Goal: Task Accomplishment & Management: Use online tool/utility

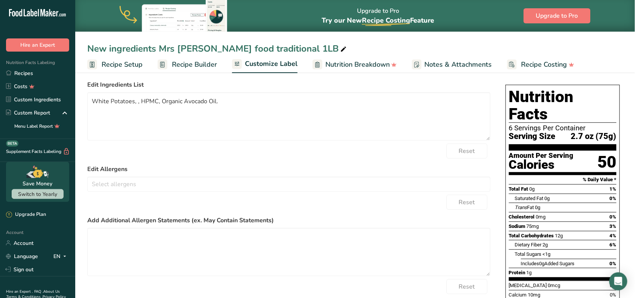
scroll to position [0, 28]
drag, startPoint x: 271, startPoint y: 111, endPoint x: 68, endPoint y: 84, distance: 205.5
click at [68, 84] on div ".a-20{fill:#fff;} Hire an Expert Nutrition Facts Labeling Recipes Costs Custom …" at bounding box center [317, 165] width 635 height 424
paste textarea "Natural White Potato, [US_STATE] Mineral Sea Salt, HPMC, Organic Avocado Oil."
click at [268, 157] on div "Reset" at bounding box center [288, 150] width 403 height 15
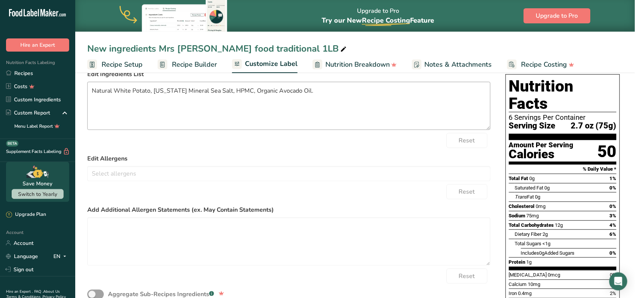
scroll to position [0, 0]
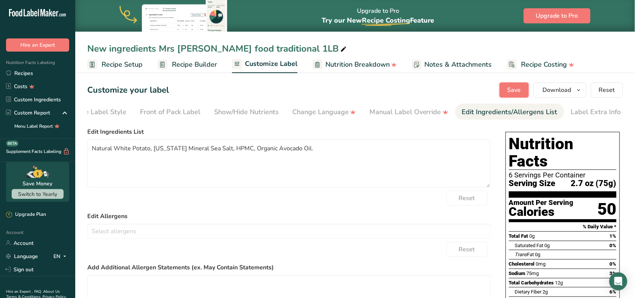
click at [505, 90] on button "Save" at bounding box center [514, 89] width 29 height 15
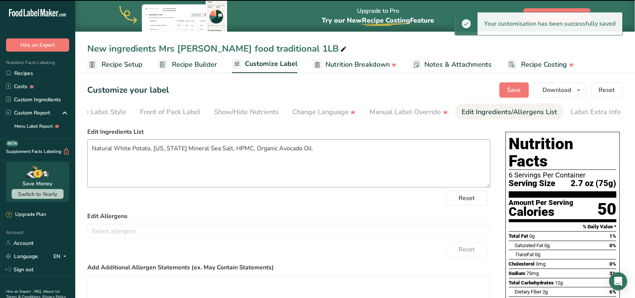
type textarea "Natural White Potato, [US_STATE] Mineral Sea Salt, HPMC, Organic Avocado Oil."
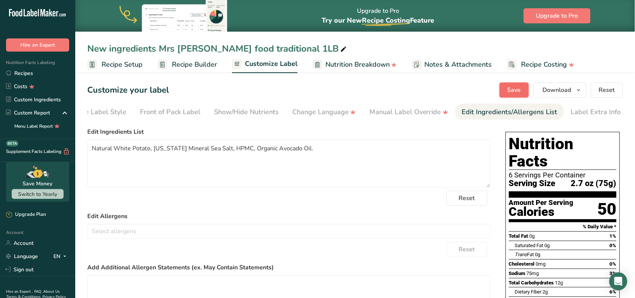
click at [507, 88] on button "Save" at bounding box center [514, 89] width 29 height 15
click at [243, 126] on div "Choose your label style Standard FDA label USA (FDA) Standard FDA label Tabular…" at bounding box center [288, 248] width 403 height 248
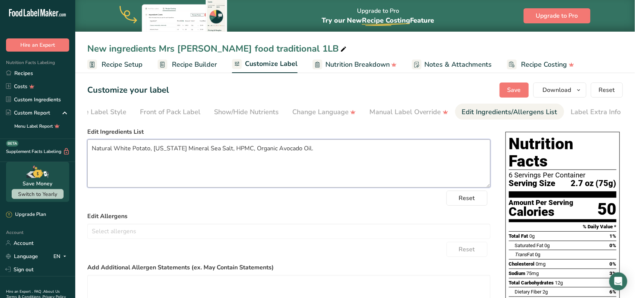
click at [305, 161] on textarea "Natural White Potato, [US_STATE] Mineral Sea Salt, HPMC, Organic Avocado Oil." at bounding box center [288, 163] width 403 height 48
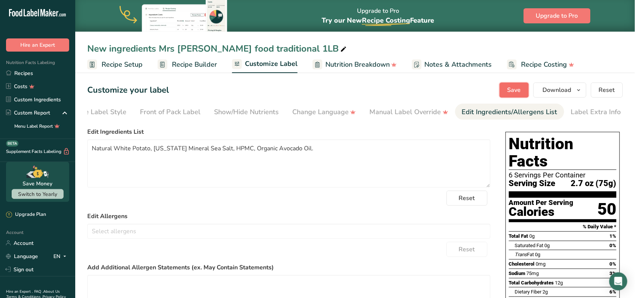
click at [507, 89] on button "Save" at bounding box center [514, 89] width 29 height 15
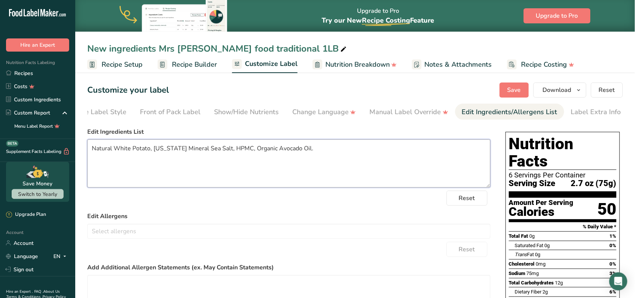
click at [298, 153] on textarea "Natural White Potato, [US_STATE] Mineral Sea Salt, HPMC, Organic Avocado Oil." at bounding box center [288, 163] width 403 height 48
click at [304, 136] on label "Edit Ingredients List" at bounding box center [288, 131] width 403 height 9
click at [295, 136] on label "Edit Ingredients List" at bounding box center [288, 131] width 403 height 9
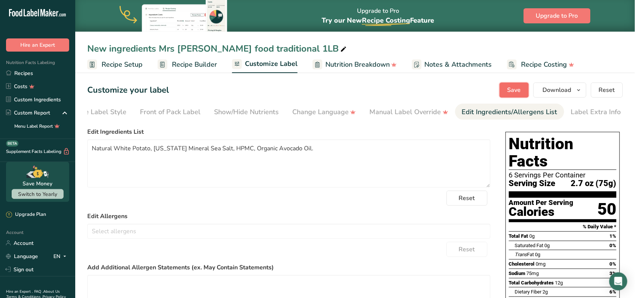
click at [520, 93] on span "Save" at bounding box center [515, 89] width 14 height 9
click at [518, 89] on span "Save" at bounding box center [515, 89] width 14 height 9
click at [562, 91] on span "Download" at bounding box center [557, 89] width 29 height 9
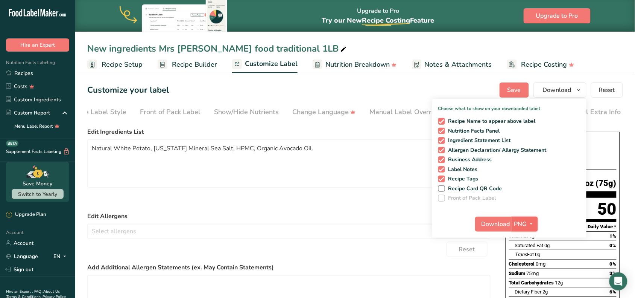
click at [533, 223] on icon "button" at bounding box center [532, 223] width 6 height 9
click at [497, 224] on span "Download" at bounding box center [496, 223] width 29 height 9
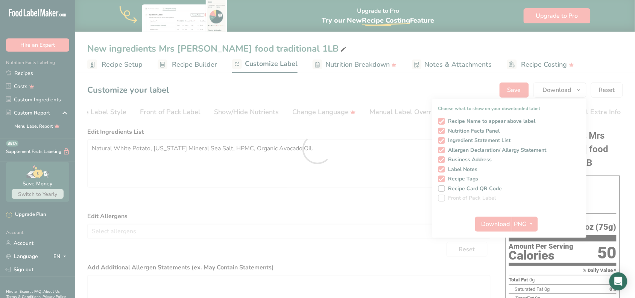
click at [497, 221] on div at bounding box center [317, 149] width 635 height 298
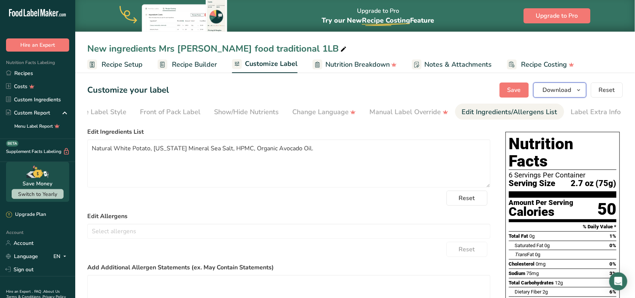
click at [558, 83] on button "Download" at bounding box center [560, 89] width 53 height 15
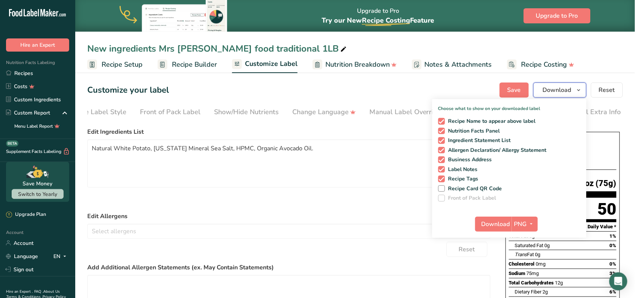
click at [562, 91] on span "Download" at bounding box center [557, 89] width 29 height 9
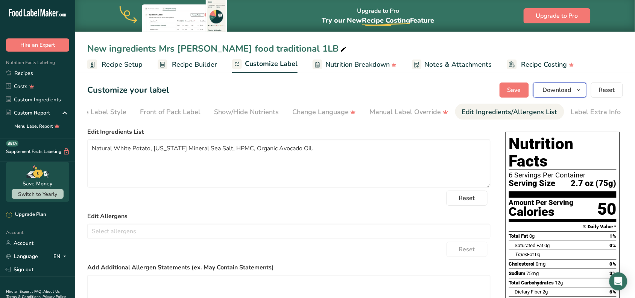
click at [572, 87] on span "Download" at bounding box center [557, 89] width 29 height 9
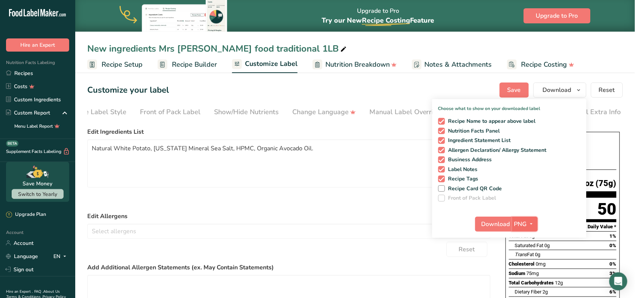
click at [533, 220] on icon "button" at bounding box center [532, 223] width 6 height 9
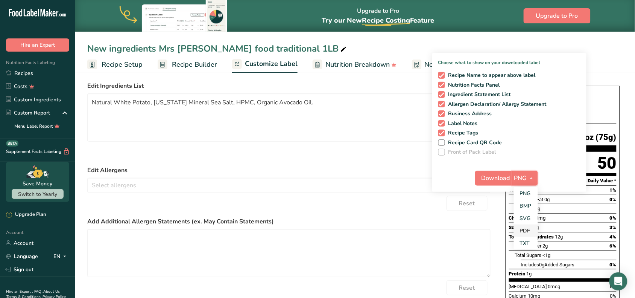
scroll to position [47, 0]
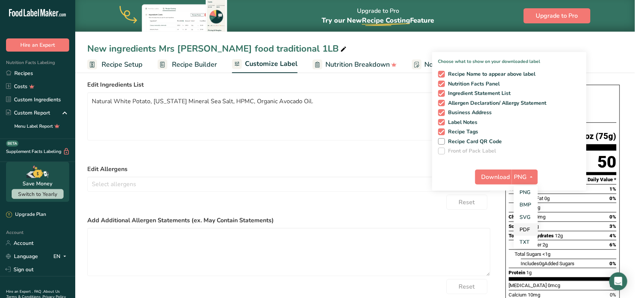
click at [531, 228] on link "PDF" at bounding box center [526, 229] width 24 height 12
click at [499, 175] on span "Download" at bounding box center [496, 176] width 29 height 9
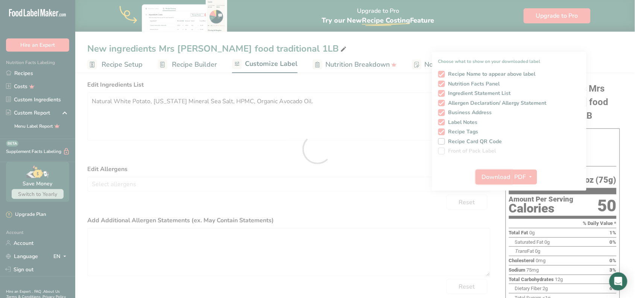
scroll to position [0, 0]
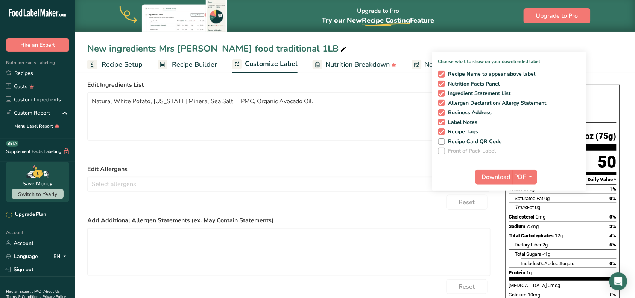
click at [373, 83] on label "Edit Ingredients List" at bounding box center [288, 84] width 403 height 9
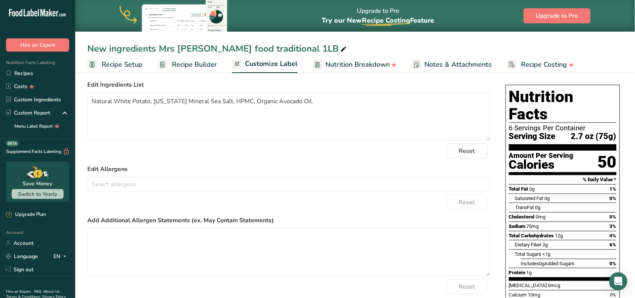
click at [225, 79] on div "Choose your label style Standard FDA label USA (FDA) Standard FDA label Tabular…" at bounding box center [288, 201] width 403 height 248
click at [303, 102] on textarea "Natural White Potato, [US_STATE] Mineral Sea Salt, HPMC, Organic Avocado Oil." at bounding box center [288, 116] width 403 height 48
click at [273, 81] on div "Choose your label style Standard FDA label USA (FDA) Standard FDA label Tabular…" at bounding box center [288, 201] width 403 height 248
click at [292, 110] on textarea "Natural White Potato, Utah Mineral Sea Salt, HPMC, Organic Avocado Oil." at bounding box center [288, 116] width 403 height 48
click at [285, 89] on label "Edit Ingredients List" at bounding box center [288, 84] width 403 height 9
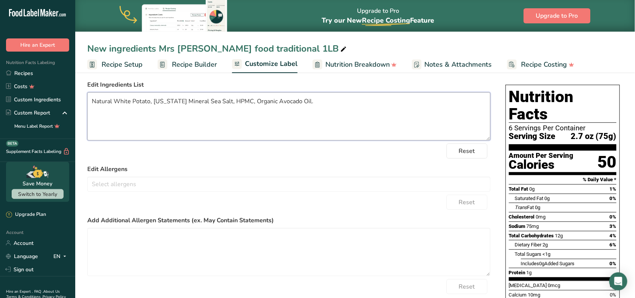
click at [298, 105] on textarea "Natural White Potato, Utah Mineral Sea Salt, HPMC, Organic Avocado Oil." at bounding box center [288, 116] width 403 height 48
click at [288, 87] on label "Edit Ingredients List" at bounding box center [288, 84] width 403 height 9
click at [298, 104] on textarea "Natural White Potato, Utah Mineral Sea Salt, HPMC, Organic Avocado Oil." at bounding box center [288, 116] width 403 height 48
click at [298, 89] on label "Edit Ingredients List" at bounding box center [288, 84] width 403 height 9
click at [300, 106] on textarea "Natural White Potato, Utah Mineral Sea Salt, HPMC, Organic Avocado Oil." at bounding box center [288, 116] width 403 height 48
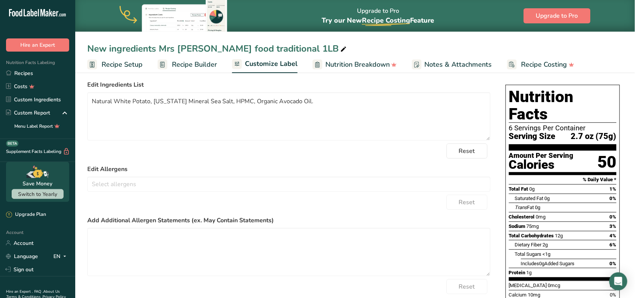
click at [296, 83] on label "Edit Ingredients List" at bounding box center [288, 84] width 403 height 9
click at [297, 96] on textarea "Natural White Potato, Utah Mineral Sea Salt, HPMC, Organic Avocado Oil." at bounding box center [288, 116] width 403 height 48
click at [294, 78] on div "Choose your label style Standard FDA label USA (FDA) Standard FDA label Tabular…" at bounding box center [288, 201] width 403 height 248
click at [297, 99] on textarea "Natural White Potato, Utah Mineral Sea Salt, HPMC, Organic Avocado Oil." at bounding box center [288, 116] width 403 height 48
click at [294, 77] on section "Customize your label Save Download Choose what to show on your downloaded label…" at bounding box center [355, 199] width 560 height 353
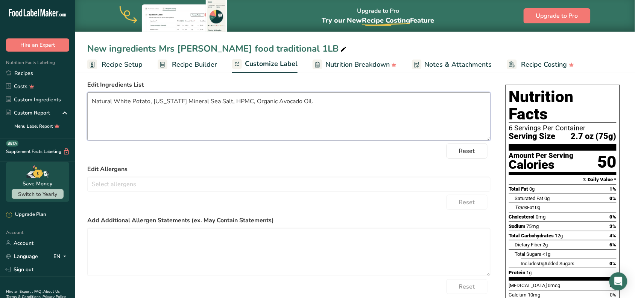
click at [297, 99] on textarea "Natural White Potato, Utah Mineral Sea Salt, HPMC, Organic Avocado Oil." at bounding box center [288, 116] width 403 height 48
click at [294, 79] on div "Choose your label style Standard FDA label USA (FDA) Standard FDA label Tabular…" at bounding box center [288, 201] width 403 height 248
click at [300, 100] on textarea "Natural White Potato, Utah Mineral Sea Salt, HPMC, Organic Avocado Oil." at bounding box center [288, 116] width 403 height 48
click at [298, 84] on label "Edit Ingredients List" at bounding box center [288, 84] width 403 height 9
click at [301, 107] on textarea "Natural White Potato, Utah Mineral Sea Salt, HPMC, Organic Avocado Oil." at bounding box center [288, 116] width 403 height 48
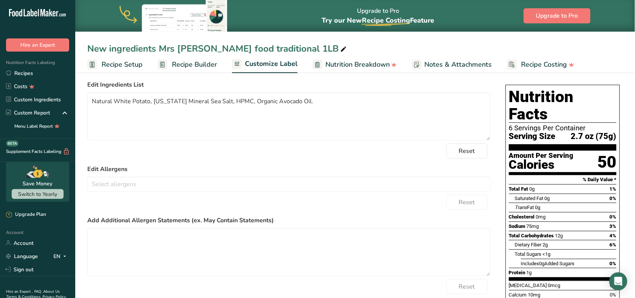
click at [298, 84] on label "Edit Ingredients List" at bounding box center [288, 84] width 403 height 9
click at [300, 100] on textarea "Natural White Potato, Utah Mineral Sea Salt, HPMC, Organic Avocado Oil." at bounding box center [288, 116] width 403 height 48
click at [297, 86] on label "Edit Ingredients List" at bounding box center [288, 84] width 403 height 9
click at [301, 108] on textarea "Natural White Potato, Utah Mineral Sea Salt, HPMC, Organic Avocado Oil." at bounding box center [288, 116] width 403 height 48
click at [297, 87] on label "Edit Ingredients List" at bounding box center [288, 84] width 403 height 9
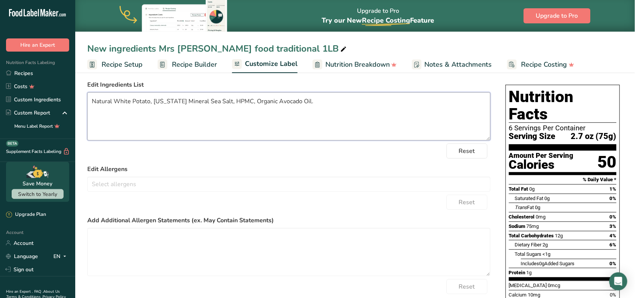
click at [302, 109] on textarea "Natural White Potato, Utah Mineral Sea Salt, HPMC, Organic Avocado Oil." at bounding box center [288, 116] width 403 height 48
click at [298, 89] on label "Edit Ingredients List" at bounding box center [288, 84] width 403 height 9
click at [300, 114] on textarea "Natural White Potato, Utah Mineral Sea Salt, HPMC, Organic Avocado Oil." at bounding box center [288, 116] width 403 height 48
drag, startPoint x: 294, startPoint y: 86, endPoint x: 294, endPoint y: 97, distance: 10.9
click at [293, 86] on label "Edit Ingredients List" at bounding box center [288, 84] width 403 height 9
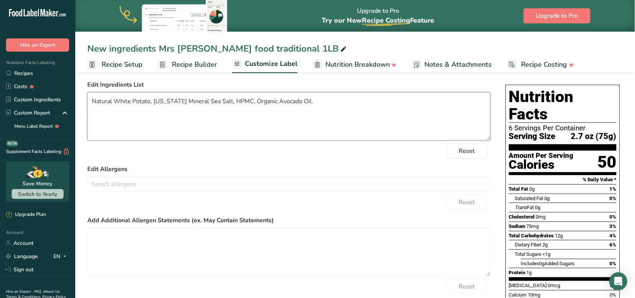
click at [296, 106] on textarea "Natural White Potato, Utah Mineral Sea Salt, HPMC, Organic Avocado Oil." at bounding box center [288, 116] width 403 height 48
click at [291, 82] on label "Edit Ingredients List" at bounding box center [288, 84] width 403 height 9
click at [299, 108] on textarea "Natural White Potato, Utah Mineral Sea Salt, HPMC, Organic Avocado Oil." at bounding box center [288, 116] width 403 height 48
click at [292, 88] on label "Edit Ingredients List" at bounding box center [288, 84] width 403 height 9
drag, startPoint x: 296, startPoint y: 103, endPoint x: 288, endPoint y: 77, distance: 26.8
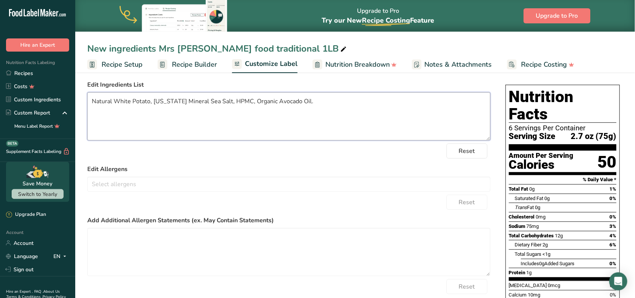
click at [294, 100] on textarea "Natural White Potato, Utah Mineral Sea Salt, HPMC, Organic Avocado Oil." at bounding box center [288, 116] width 403 height 48
click at [288, 77] on section "Customize your label Save Download Choose what to show on your downloaded label…" at bounding box center [355, 199] width 560 height 353
click at [296, 104] on textarea "Natural White Potato, Utah Mineral Sea Salt, HPMC, Organic Avocado Oil." at bounding box center [288, 116] width 403 height 48
click at [292, 88] on label "Edit Ingredients List" at bounding box center [288, 84] width 403 height 9
click at [294, 108] on textarea "Natural White Potato, Utah Mineral Sea Salt, HPMC, Organic Avocado Oil." at bounding box center [288, 116] width 403 height 48
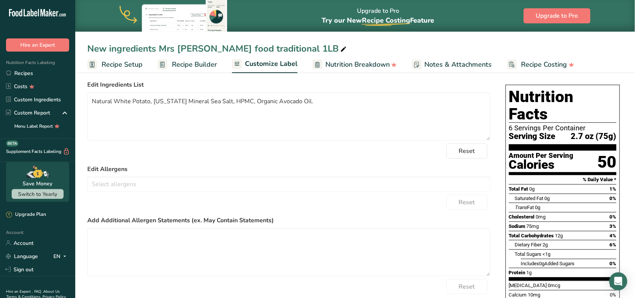
click at [285, 81] on div "Choose your label style Standard FDA label USA (FDA) Standard FDA label Tabular…" at bounding box center [288, 201] width 403 height 248
click at [288, 97] on textarea "Natural White Potato, Utah Mineral Sea Salt, HPMC, Organic Avocado Oil." at bounding box center [288, 116] width 403 height 48
click at [297, 100] on textarea "Natural White Potato, Utah Mineral Sea Salt, HPMC, Organic Avocado Oil." at bounding box center [288, 116] width 403 height 48
drag, startPoint x: 294, startPoint y: 81, endPoint x: 294, endPoint y: 92, distance: 10.9
click at [294, 81] on div "Choose your label style Standard FDA label USA (FDA) Standard FDA label Tabular…" at bounding box center [288, 201] width 403 height 248
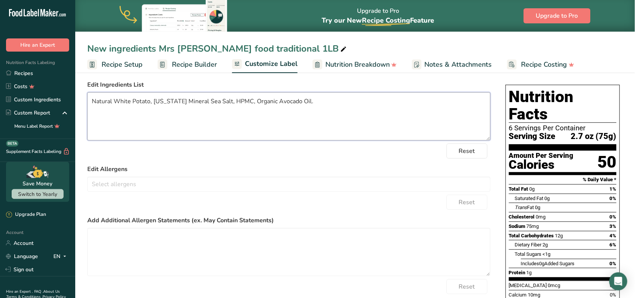
click at [296, 99] on textarea "Natural White Potato, Utah Mineral Sea Salt, HPMC, Organic Avocado Oil." at bounding box center [288, 116] width 403 height 48
click at [292, 84] on label "Edit Ingredients List" at bounding box center [288, 84] width 403 height 9
drag, startPoint x: 315, startPoint y: 113, endPoint x: 119, endPoint y: 95, distance: 197.6
click at [119, 95] on textarea "Natural White Potato, Utah Mineral Sea Salt, HPMC, Organic Avocado Oil." at bounding box center [288, 116] width 403 height 48
click at [187, 160] on form "Edit Ingredients List Natural White Potato, Utah Mineral Sea Salt, HPMC, Organi…" at bounding box center [288, 202] width 403 height 245
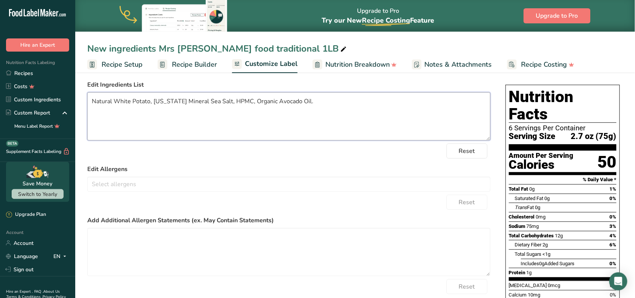
click at [425, 123] on textarea "Natural White Potato, Utah Mineral Sea Salt, HPMC, Organic Avocado Oil." at bounding box center [288, 116] width 403 height 48
click at [445, 85] on label "Edit Ingredients List" at bounding box center [288, 84] width 403 height 9
click at [407, 117] on textarea "Natural White Potato, Utah Mineral Sea Salt, HPMC, Organic Avocado Oil." at bounding box center [288, 116] width 403 height 48
click at [330, 79] on div "Choose your label style Standard FDA label USA (FDA) Standard FDA label Tabular…" at bounding box center [288, 201] width 403 height 248
click at [295, 102] on textarea "Natural White Potato, Utah Mineral Sea Salt, HPMC, Organic Avocado Oil." at bounding box center [288, 116] width 403 height 48
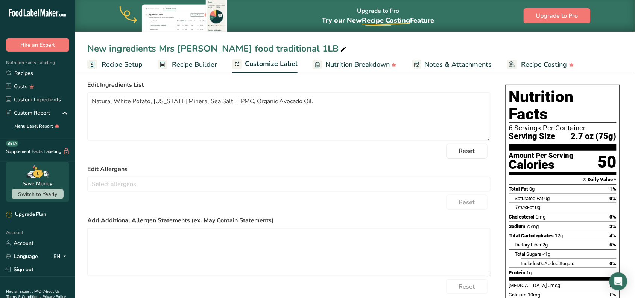
click at [303, 85] on label "Edit Ingredients List" at bounding box center [288, 84] width 403 height 9
click at [283, 107] on textarea "Natural White Potato, Utah Mineral Sea Salt, HPMC, Organic Avocado Oil." at bounding box center [288, 116] width 403 height 48
click at [291, 102] on textarea "Natural White Potato, Utah Mineral Sea Salt, HPMC, Organic Avocado Oil." at bounding box center [288, 116] width 403 height 48
click at [300, 87] on label "Edit Ingredients List" at bounding box center [288, 84] width 403 height 9
click at [297, 100] on textarea "Natural White Potato, Utah Mineral Sea Salt, HPMC, Organic Avocado Oil." at bounding box center [288, 116] width 403 height 48
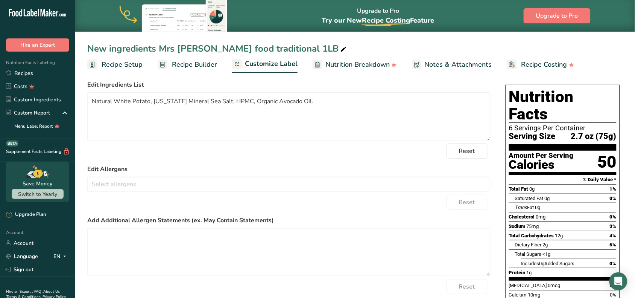
click at [299, 81] on div "Choose your label style Standard FDA label USA (FDA) Standard FDA label Tabular…" at bounding box center [288, 201] width 403 height 248
click at [297, 100] on textarea "Natural White Potato, Utah Mineral Sea Salt, HPMC, Organic Avocado Oil." at bounding box center [288, 116] width 403 height 48
click at [303, 79] on div "Choose your label style Standard FDA label USA (FDA) Standard FDA label Tabular…" at bounding box center [288, 201] width 403 height 248
click at [297, 102] on textarea "Natural White Potato, Utah Mineral Sea Salt, HPMC, Organic Avocado Oil." at bounding box center [288, 116] width 403 height 48
click at [302, 84] on label "Edit Ingredients List" at bounding box center [288, 84] width 403 height 9
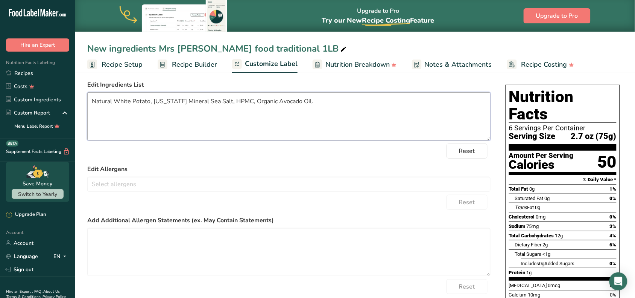
click at [303, 107] on textarea "Natural White Potato, Utah Mineral Sea Salt, HPMC, Organic Avocado Oil." at bounding box center [288, 116] width 403 height 48
click at [306, 82] on label "Edit Ingredients List" at bounding box center [288, 84] width 403 height 9
click at [305, 104] on textarea "Natural White Potato, Utah Mineral Sea Salt, HPMC, Organic Avocado Oil." at bounding box center [288, 116] width 403 height 48
click at [307, 87] on label "Edit Ingredients List" at bounding box center [288, 84] width 403 height 9
click at [304, 104] on textarea "Natural White Potato, Utah Mineral Sea Salt, HPMC, Organic Avocado Oil." at bounding box center [288, 116] width 403 height 48
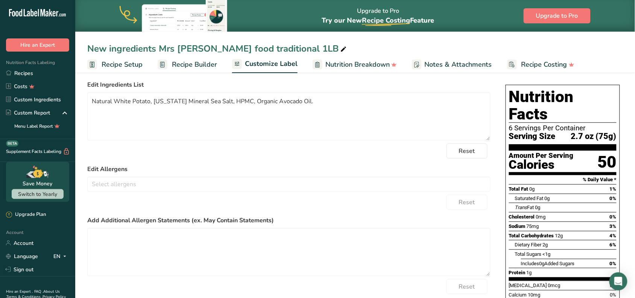
click at [304, 85] on label "Edit Ingredients List" at bounding box center [288, 84] width 403 height 9
click at [308, 104] on textarea "Natural White Potato, Utah Mineral Sea Salt, HPMC, Organic Avocado Oil." at bounding box center [288, 116] width 403 height 48
click at [311, 88] on label "Edit Ingredients List" at bounding box center [288, 84] width 403 height 9
click at [311, 107] on textarea "Natural White Potato, Utah Mineral Sea Salt, HPMC, Organic Avocado Oil." at bounding box center [288, 116] width 403 height 48
click at [392, 145] on div "Reset" at bounding box center [288, 150] width 403 height 15
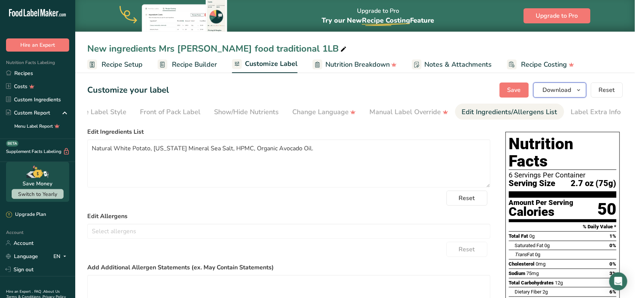
click at [562, 92] on span "Download" at bounding box center [557, 89] width 29 height 9
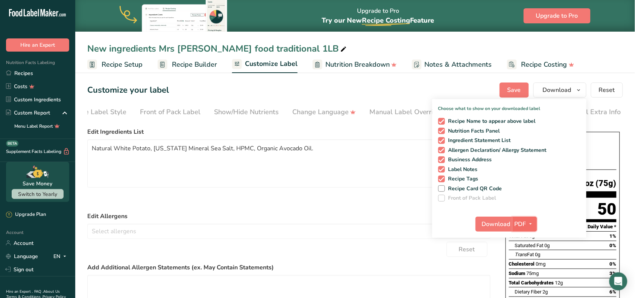
click at [530, 220] on icon "button" at bounding box center [531, 223] width 6 height 9
click at [537, 223] on button "PDF" at bounding box center [525, 223] width 25 height 15
click at [471, 186] on span "Recipe Card QR Code" at bounding box center [474, 188] width 58 height 7
click at [443, 186] on input "Recipe Card QR Code" at bounding box center [440, 188] width 5 height 5
click at [471, 189] on span "Recipe Card QR Code" at bounding box center [474, 188] width 58 height 7
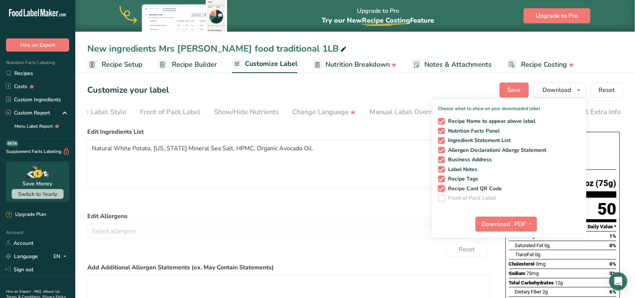
click at [443, 189] on input "Recipe Card QR Code" at bounding box center [440, 188] width 5 height 5
checkbox input "false"
click at [375, 131] on label "Edit Ingredients List" at bounding box center [288, 131] width 403 height 9
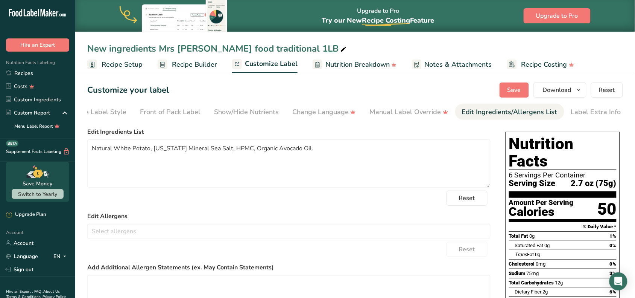
click at [117, 67] on span "Recipe Setup" at bounding box center [122, 64] width 41 height 10
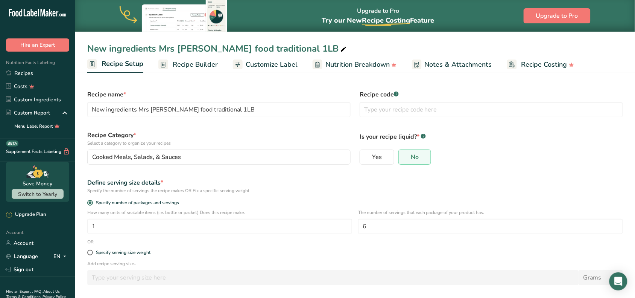
click at [209, 66] on span "Recipe Builder" at bounding box center [195, 64] width 45 height 10
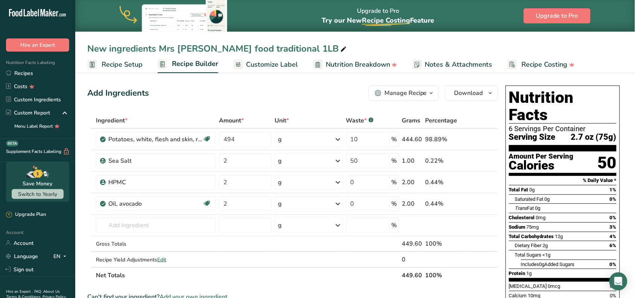
click at [443, 68] on span "Notes & Attachments" at bounding box center [458, 64] width 67 height 10
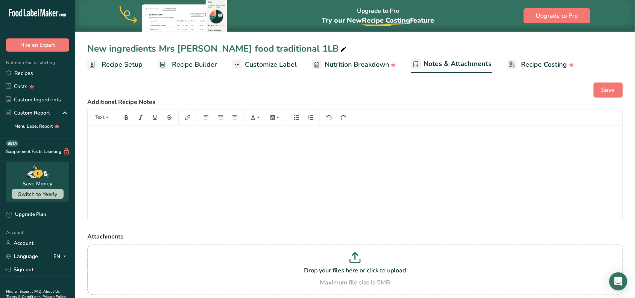
click at [214, 61] on span "Recipe Builder" at bounding box center [194, 64] width 45 height 10
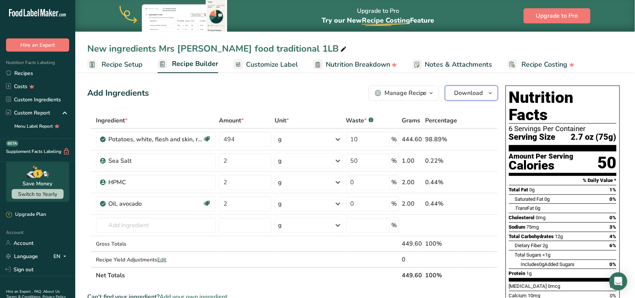
click at [465, 97] on span "Download" at bounding box center [469, 92] width 29 height 9
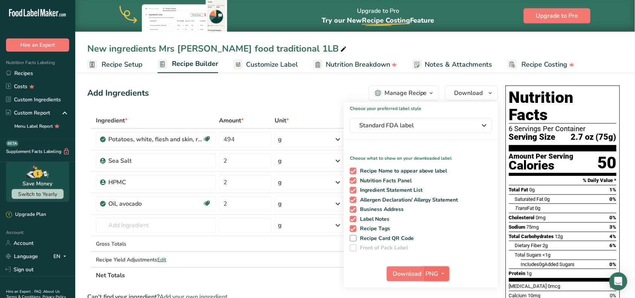
click at [439, 270] on span "button" at bounding box center [443, 273] width 9 height 9
click at [444, 269] on icon "button" at bounding box center [443, 273] width 6 height 9
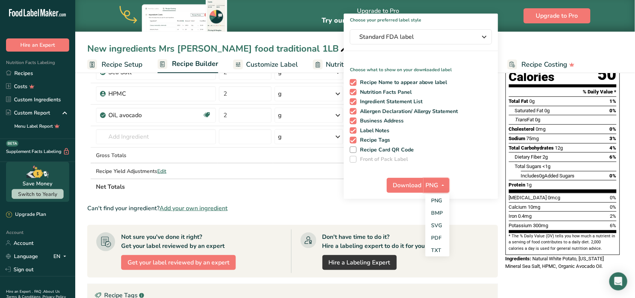
scroll to position [94, 0]
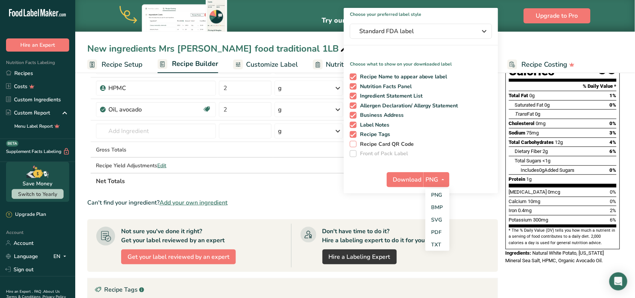
click at [397, 141] on span "Recipe Card QR Code" at bounding box center [386, 144] width 58 height 7
click at [355, 142] on input "Recipe Card QR Code" at bounding box center [352, 144] width 5 height 5
checkbox input "true"
click at [439, 178] on span "button" at bounding box center [443, 179] width 9 height 9
click at [446, 231] on link "PDF" at bounding box center [438, 232] width 24 height 12
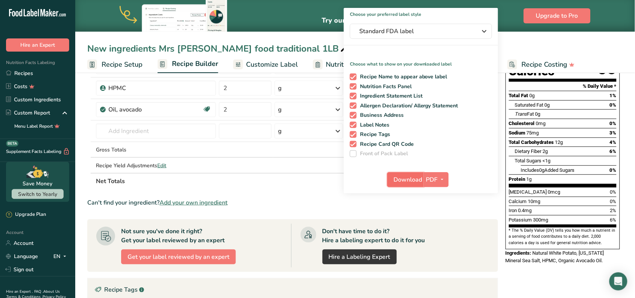
click at [407, 179] on span "Download" at bounding box center [408, 179] width 29 height 9
click at [270, 193] on section "Ingredient * Amount * Unit * Waste * .a-a{fill:#347362;}.b-a{fill:#fff;} Grams …" at bounding box center [292, 217] width 411 height 398
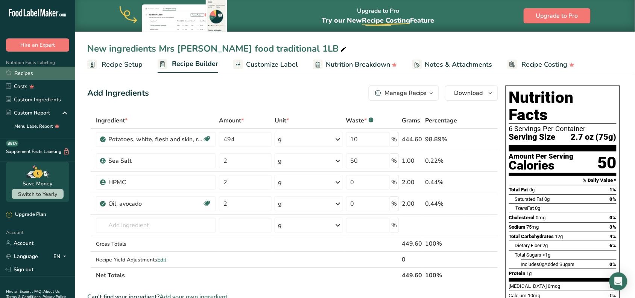
click at [31, 70] on link "Recipes" at bounding box center [37, 73] width 75 height 13
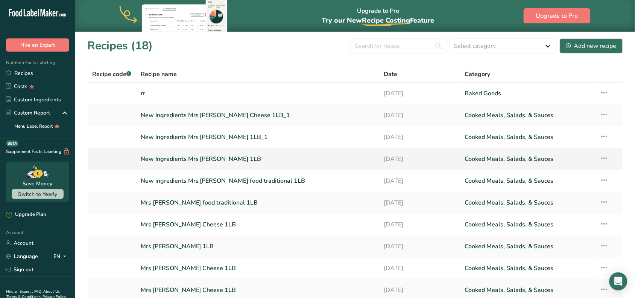
click at [603, 157] on icon at bounding box center [604, 158] width 9 height 14
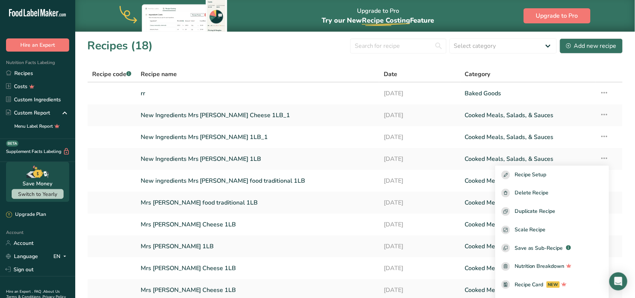
drag, startPoint x: 265, startPoint y: 159, endPoint x: 256, endPoint y: 1, distance: 157.9
click at [265, 159] on link "New Ingredients Mrs [PERSON_NAME] 1LB" at bounding box center [258, 159] width 234 height 16
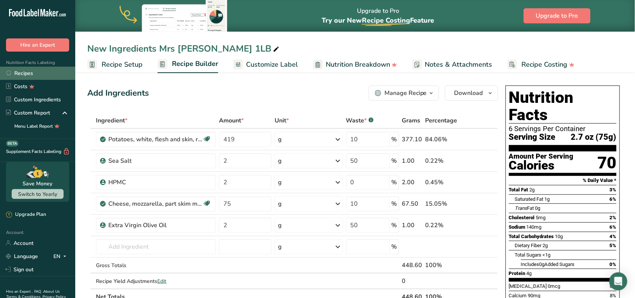
click at [37, 72] on link "Recipes" at bounding box center [37, 73] width 75 height 13
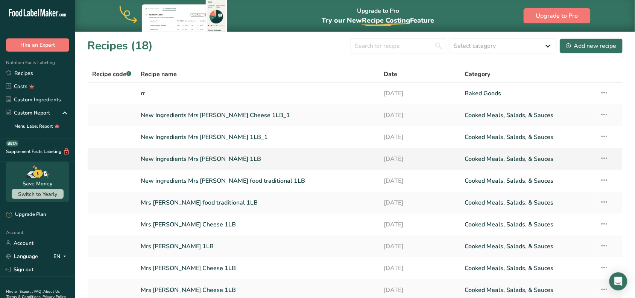
click at [242, 160] on link "New Ingredients Mrs [PERSON_NAME] 1LB" at bounding box center [258, 159] width 234 height 16
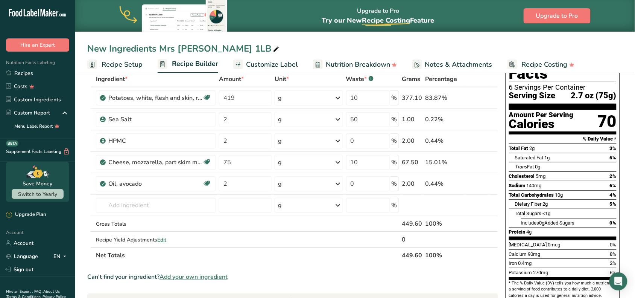
scroll to position [94, 0]
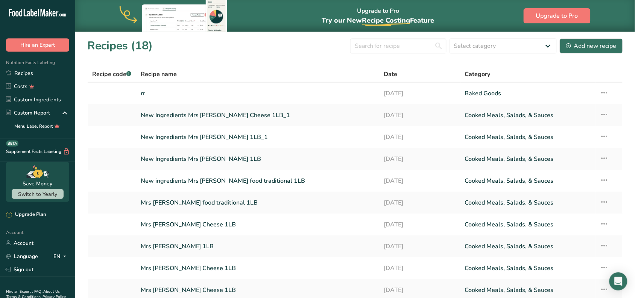
drag, startPoint x: 238, startPoint y: 134, endPoint x: 227, endPoint y: 59, distance: 76.1
click at [238, 134] on link "New Ingredients Mrs [PERSON_NAME] 1LB_1" at bounding box center [258, 137] width 234 height 16
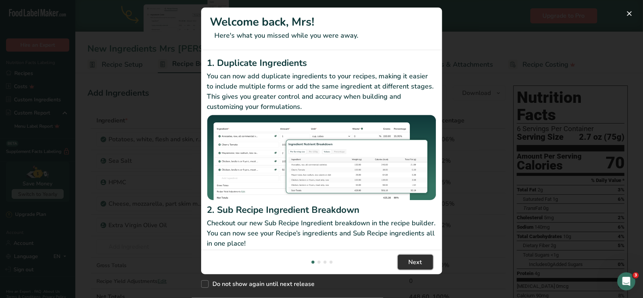
click at [423, 260] on button "Next" at bounding box center [414, 261] width 35 height 15
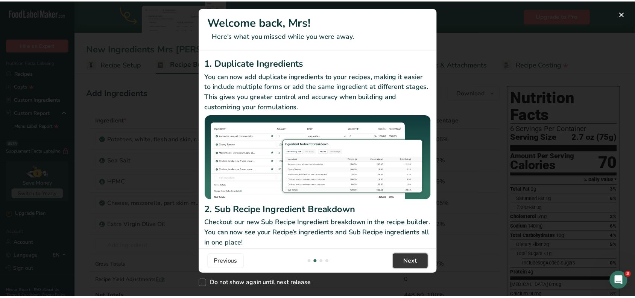
scroll to position [0, 241]
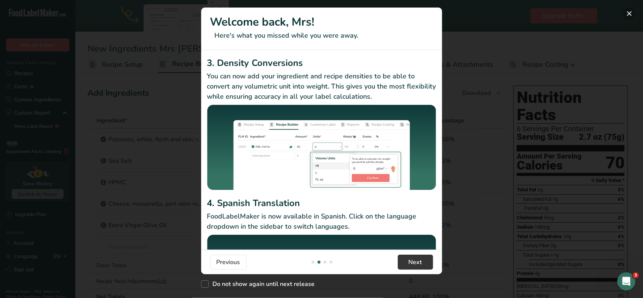
click at [629, 15] on button "New Features" at bounding box center [629, 14] width 12 height 12
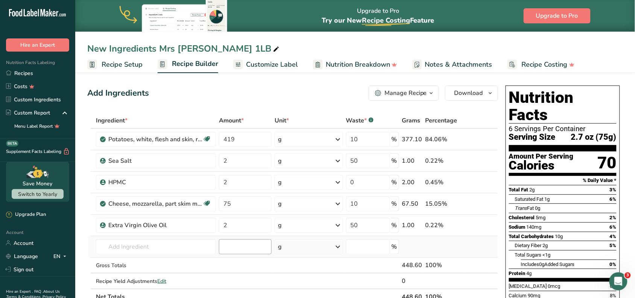
scroll to position [47, 0]
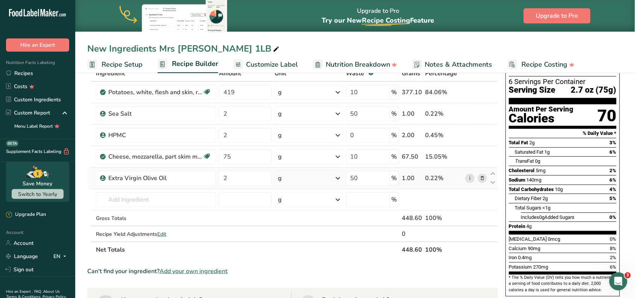
click at [482, 176] on icon at bounding box center [482, 178] width 5 height 8
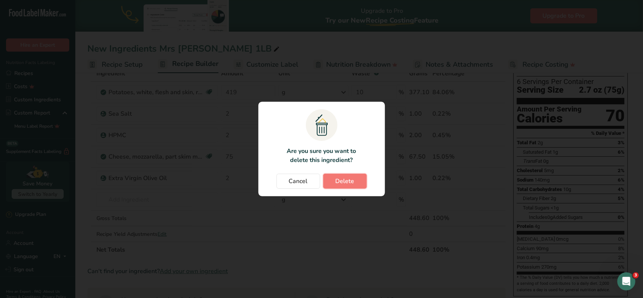
click at [339, 182] on span "Delete" at bounding box center [344, 181] width 19 height 9
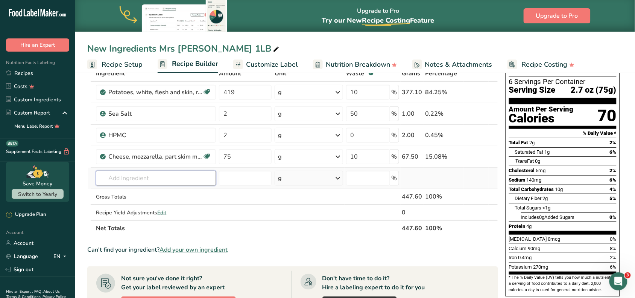
click at [119, 175] on input "text" at bounding box center [156, 178] width 120 height 15
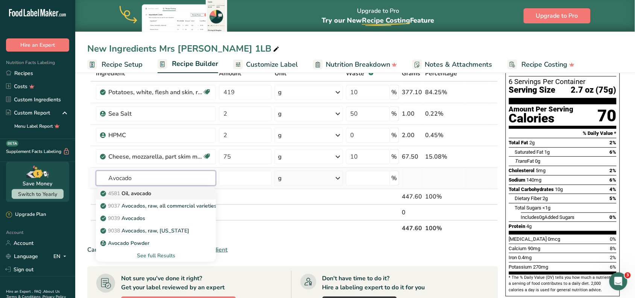
type input "Avocado"
click at [132, 189] on link "4581 Oil, avocado" at bounding box center [156, 193] width 120 height 12
type input "Oil, avocado"
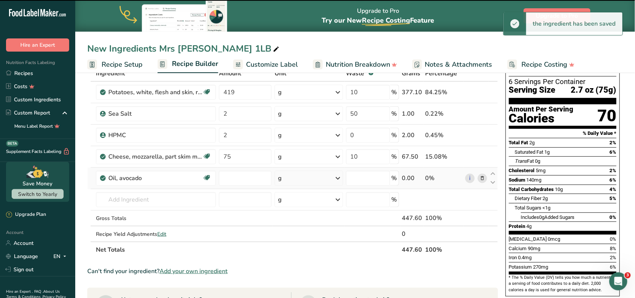
type input "0"
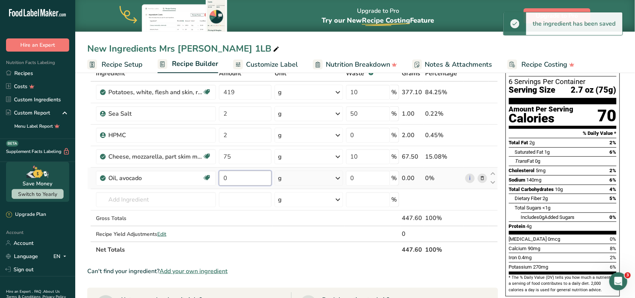
click at [232, 183] on input "0" at bounding box center [245, 178] width 53 height 15
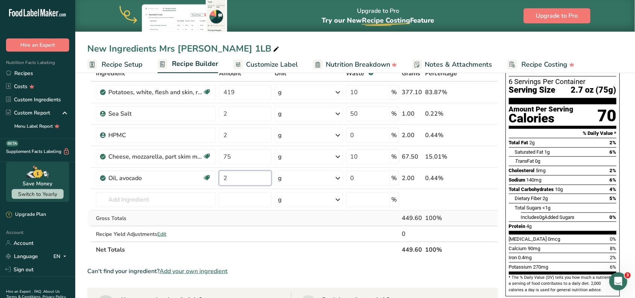
type input "2"
click at [303, 214] on div "Ingredient * Amount * Unit * Waste * .a-a{fill:#347362;}.b-a{fill:#fff;} Grams …" at bounding box center [292, 161] width 411 height 192
click at [277, 64] on span "Customize Label" at bounding box center [272, 64] width 52 height 10
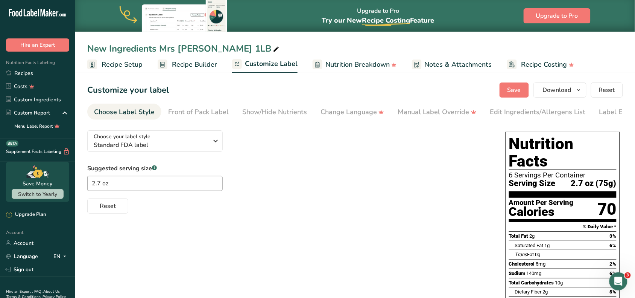
click at [326, 60] on span "Nutrition Breakdown" at bounding box center [358, 64] width 64 height 10
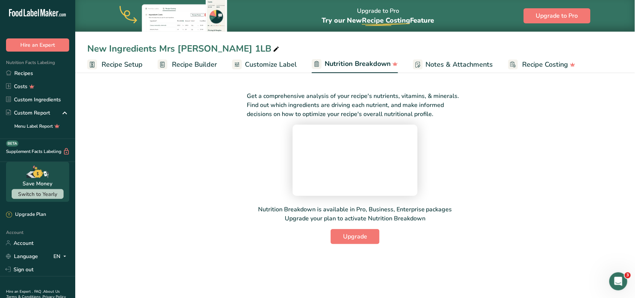
click at [252, 61] on span "Customize Label" at bounding box center [271, 64] width 52 height 10
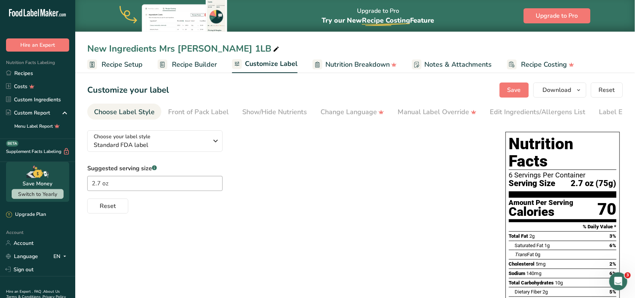
click at [426, 100] on section "Customize your label Save Download Choose what to show on your downloaded label…" at bounding box center [355, 250] width 560 height 361
click at [534, 117] on div "Edit Ingredients/Allergens List" at bounding box center [538, 112] width 96 height 10
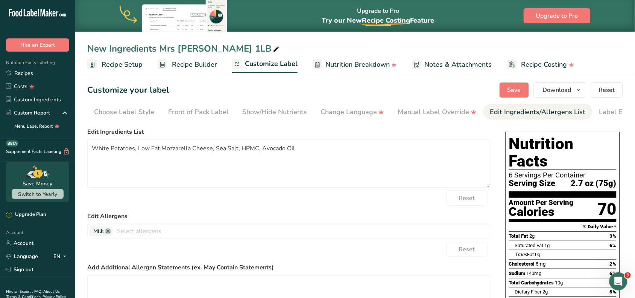
scroll to position [0, 28]
click at [532, 113] on div "Edit Ingredients/Allergens List" at bounding box center [510, 112] width 96 height 10
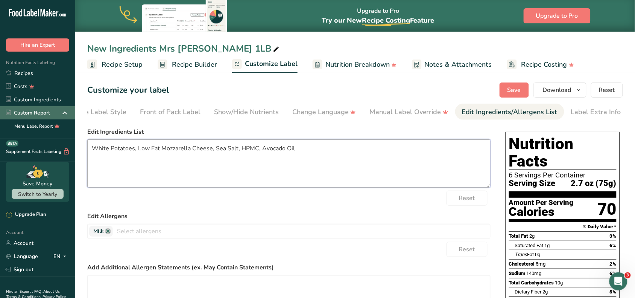
drag, startPoint x: 327, startPoint y: 153, endPoint x: 29, endPoint y: 118, distance: 300.5
click at [29, 118] on div ".a-20{fill:#fff;} Hire an Expert Nutrition Facts Labeling Recipes Costs Custom …" at bounding box center [317, 215] width 635 height 431
paste textarea "Natural White Potato, Real Low Fat Mozzarella Cheese (cultured pasteurized part…"
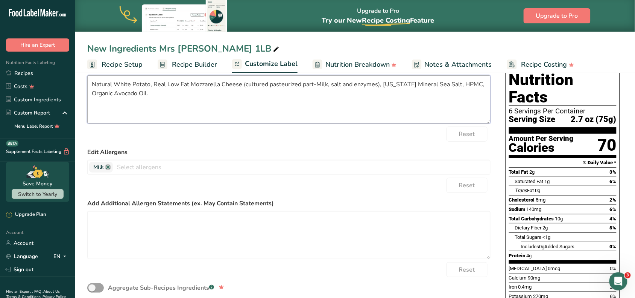
scroll to position [0, 0]
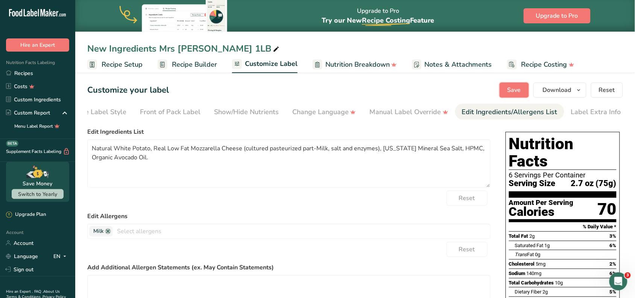
click at [521, 91] on button "Save" at bounding box center [514, 89] width 29 height 15
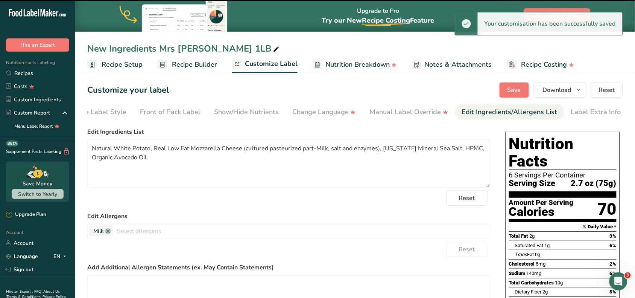
type textarea "Natural White Potato, Real Low Fat Mozzarella Cheese (cultured pasteurized part…"
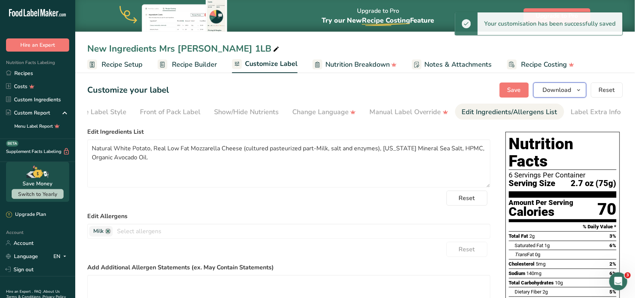
click at [576, 85] on button "Download" at bounding box center [560, 89] width 53 height 15
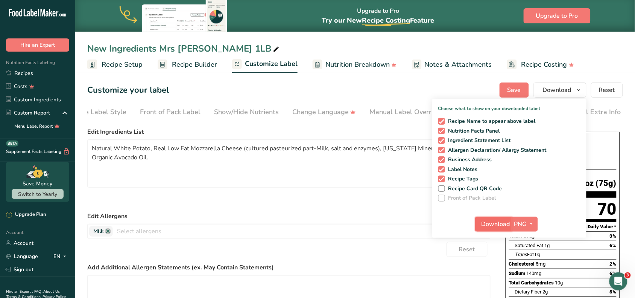
click at [504, 226] on span "Download" at bounding box center [496, 223] width 29 height 9
click at [527, 228] on span "button" at bounding box center [531, 223] width 9 height 9
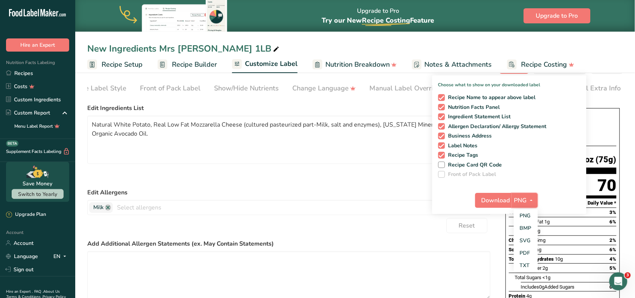
scroll to position [47, 0]
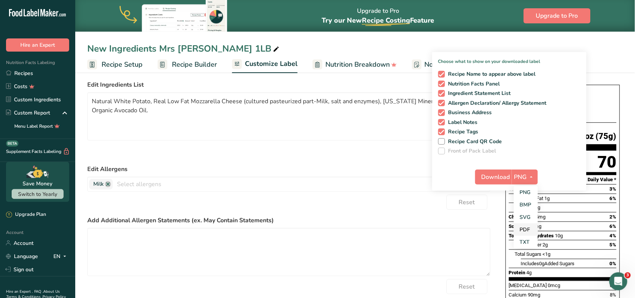
click at [524, 225] on link "PDF" at bounding box center [526, 229] width 24 height 12
click at [534, 176] on icon "button" at bounding box center [531, 176] width 6 height 9
click at [495, 176] on span "Download" at bounding box center [496, 176] width 29 height 9
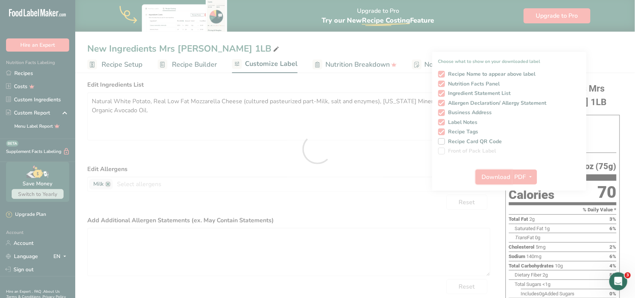
scroll to position [0, 0]
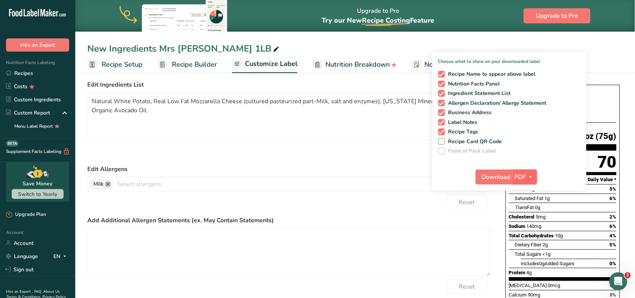
click at [526, 175] on span "PDF" at bounding box center [521, 176] width 12 height 9
click at [407, 148] on div "Reset" at bounding box center [288, 150] width 403 height 15
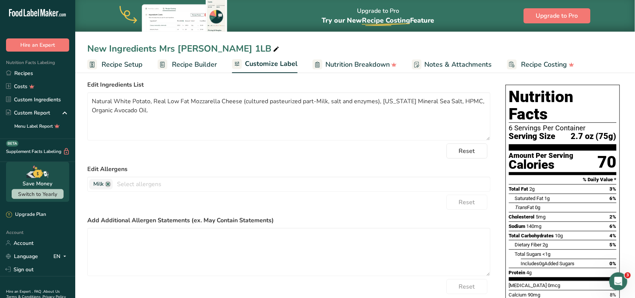
click at [185, 64] on span "Recipe Builder" at bounding box center [194, 64] width 45 height 10
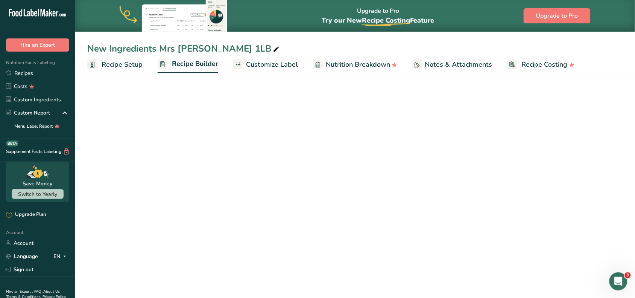
click at [124, 63] on span "Recipe Setup" at bounding box center [122, 64] width 41 height 10
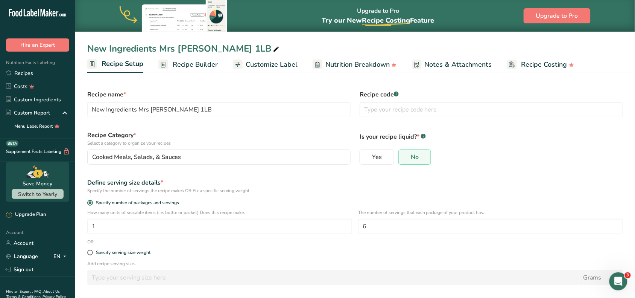
click at [206, 73] on section "Recipe name * New Ingredients Mrs Petra Mozzarella Cheese 1LB Recipe code .a-a{…" at bounding box center [355, 199] width 560 height 258
click at [202, 65] on span "Recipe Builder" at bounding box center [195, 64] width 45 height 10
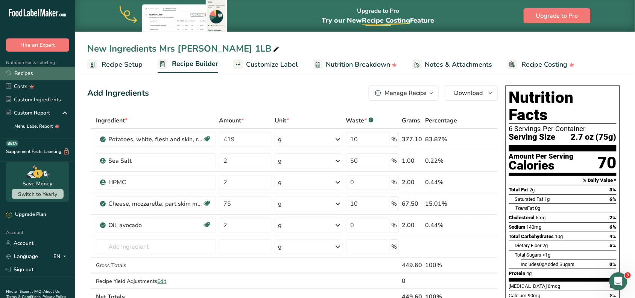
click at [34, 68] on link "Recipes" at bounding box center [37, 73] width 75 height 13
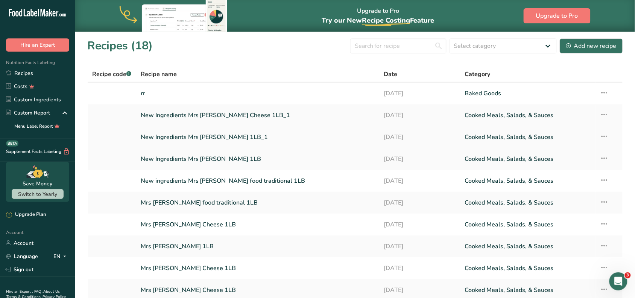
click at [262, 138] on link "New Ingredients Mrs [PERSON_NAME] 1LB_1" at bounding box center [258, 137] width 234 height 16
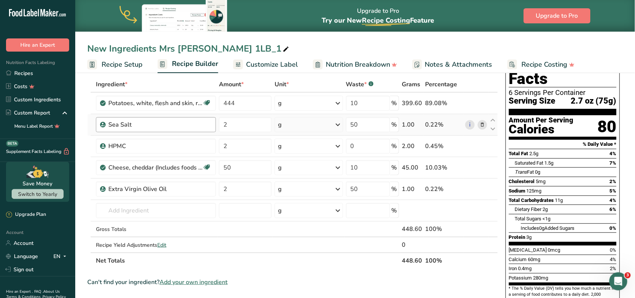
scroll to position [47, 0]
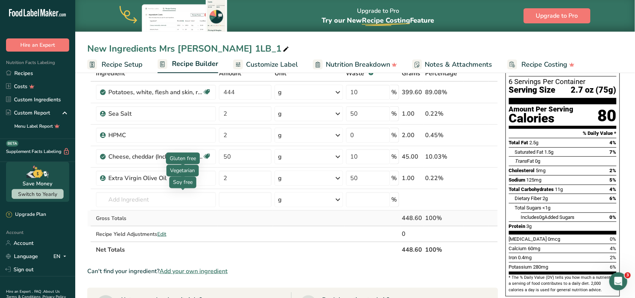
drag, startPoint x: 185, startPoint y: 174, endPoint x: 161, endPoint y: 214, distance: 46.7
click at [161, 214] on tbody "Potatoes, white, flesh and skin, raw Source of Antioxidants Dairy free Gluten f…" at bounding box center [293, 162] width 410 height 160
click at [161, 195] on input "text" at bounding box center [156, 199] width 120 height 15
drag, startPoint x: 171, startPoint y: 178, endPoint x: 94, endPoint y: 172, distance: 77.4
click at [94, 172] on tr "Extra Virgin Olive Oil 2 g Weight Units g kg mg See more Volume Units l Volume …" at bounding box center [293, 177] width 410 height 21
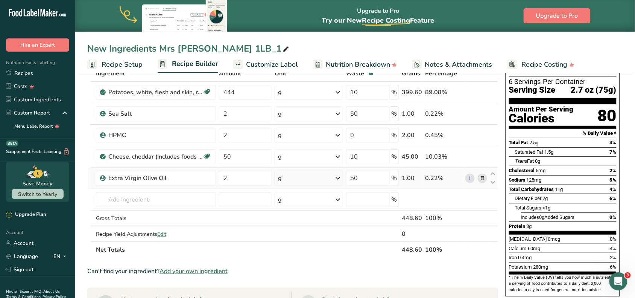
click at [484, 177] on icon at bounding box center [482, 178] width 5 height 8
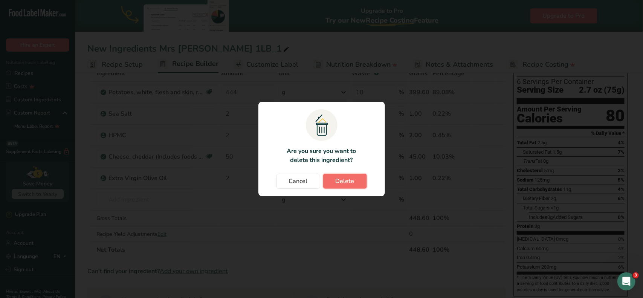
click at [341, 179] on span "Delete" at bounding box center [344, 181] width 19 height 9
click at [191, 200] on div "Change password modal" at bounding box center [321, 149] width 643 height 298
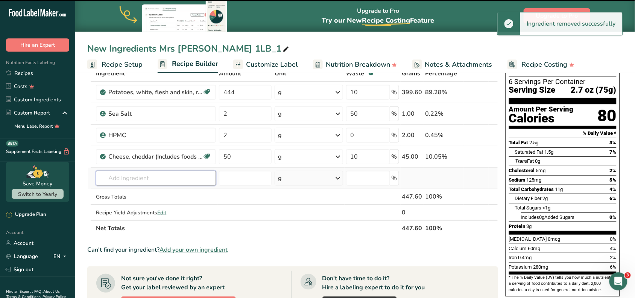
click at [172, 179] on input "text" at bounding box center [156, 178] width 120 height 15
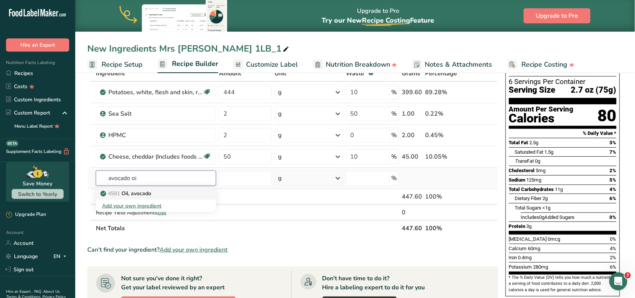
type input "avocado oi"
click at [147, 190] on p "4581 Oil, avocado" at bounding box center [126, 193] width 49 height 8
type input "Oil, avocado"
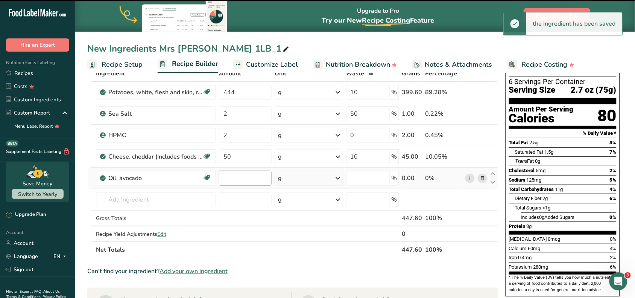
type input "0"
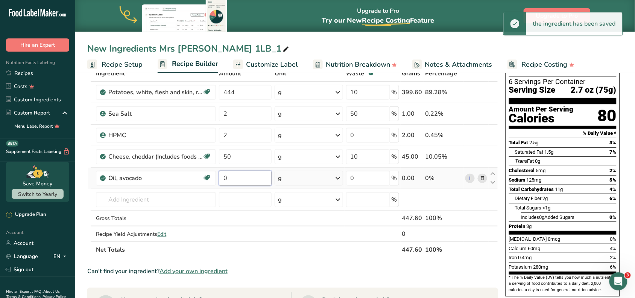
click at [236, 174] on input "0" at bounding box center [245, 178] width 53 height 15
type input "2"
click at [185, 204] on div "Ingredient * Amount * Unit * Waste * .a-a{fill:#347362;}.b-a{fill:#fff;} Grams …" at bounding box center [292, 161] width 411 height 192
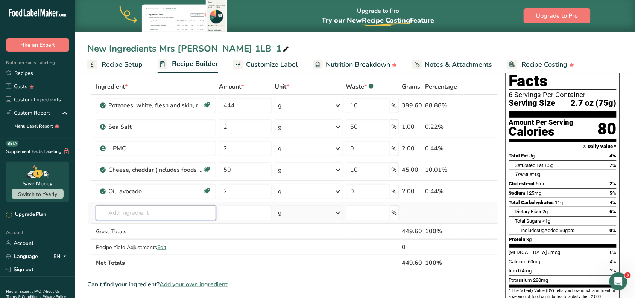
scroll to position [0, 0]
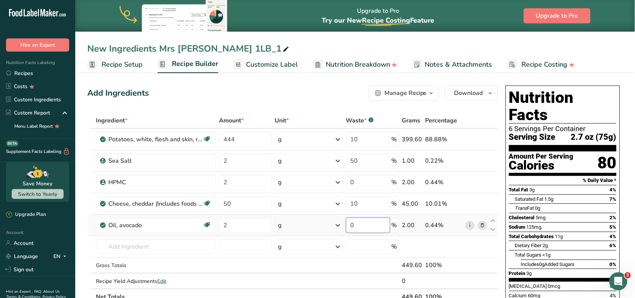
click at [376, 228] on input "0" at bounding box center [368, 225] width 44 height 15
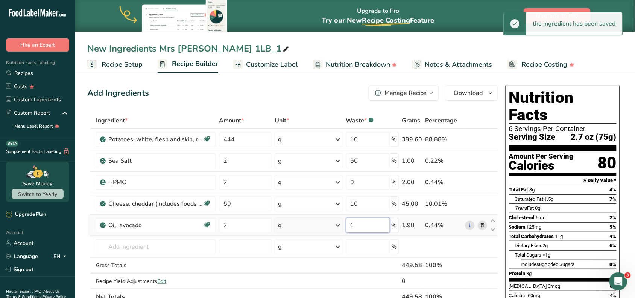
drag, startPoint x: 371, startPoint y: 230, endPoint x: 327, endPoint y: 222, distance: 43.9
click at [327, 222] on tr "Oil, avocado Dairy free Gluten free Vegan Vegetarian Soy free Source of Healthy…" at bounding box center [293, 225] width 410 height 21
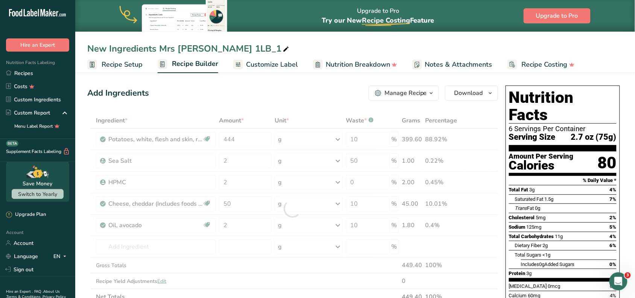
click at [304, 93] on div "Add Ingredients Manage Recipe Delete Recipe Duplicate Recipe Scale Recipe Save …" at bounding box center [292, 92] width 411 height 15
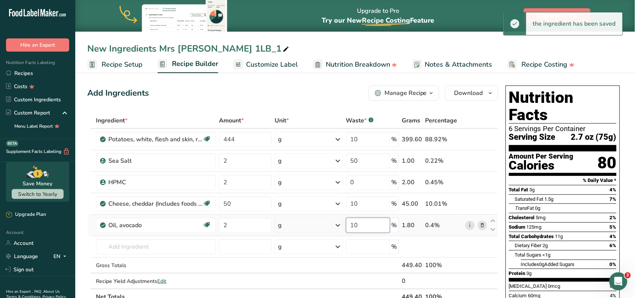
drag, startPoint x: 375, startPoint y: 225, endPoint x: 327, endPoint y: 227, distance: 47.1
click at [327, 227] on tr "Oil, avocado Dairy free Gluten free Vegan Vegetarian Soy free Source of Healthy…" at bounding box center [293, 225] width 410 height 21
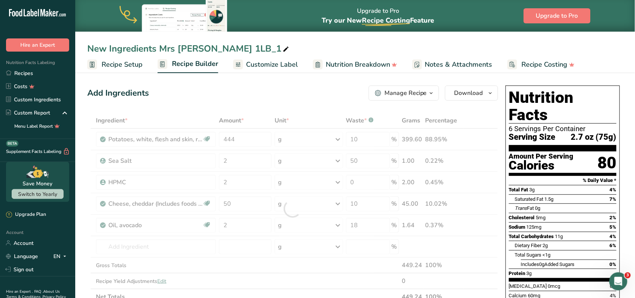
click at [341, 96] on div "Add Ingredients Manage Recipe Delete Recipe Duplicate Recipe Scale Recipe Save …" at bounding box center [292, 92] width 411 height 15
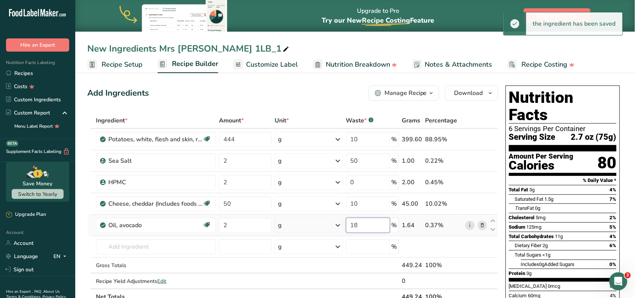
drag, startPoint x: 381, startPoint y: 230, endPoint x: 316, endPoint y: 228, distance: 64.4
click at [317, 228] on tr "Oil, avocado Dairy free Gluten free Vegan Vegetarian Soy free Source of Healthy…" at bounding box center [293, 225] width 410 height 21
drag, startPoint x: 374, startPoint y: 230, endPoint x: 300, endPoint y: 223, distance: 73.8
click at [306, 225] on tr "Oil, avocado Dairy free Gluten free Vegan Vegetarian Soy free Source of Healthy…" at bounding box center [293, 225] width 410 height 21
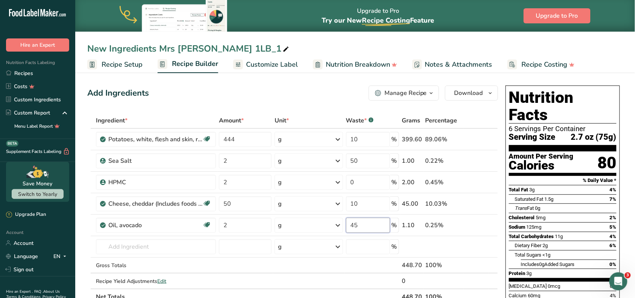
type input "45"
click at [309, 87] on div "Add Ingredients Manage Recipe Delete Recipe Duplicate Recipe Scale Recipe Save …" at bounding box center [292, 92] width 411 height 15
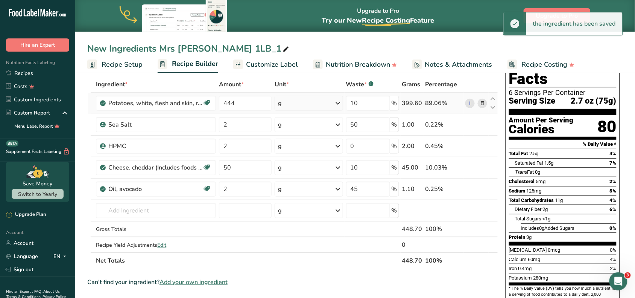
scroll to position [47, 0]
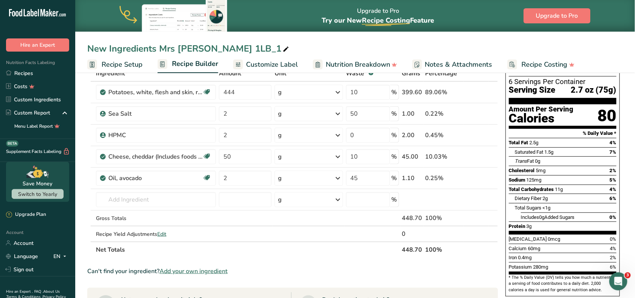
click at [352, 249] on th "Net Totals" at bounding box center [247, 249] width 306 height 16
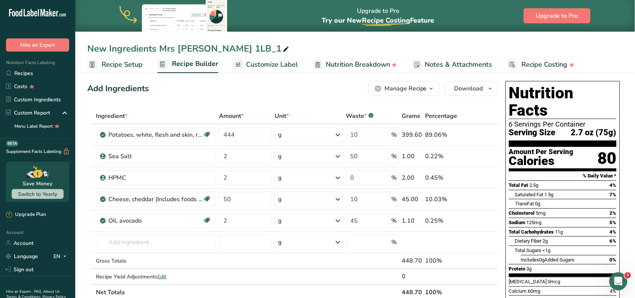
scroll to position [0, 0]
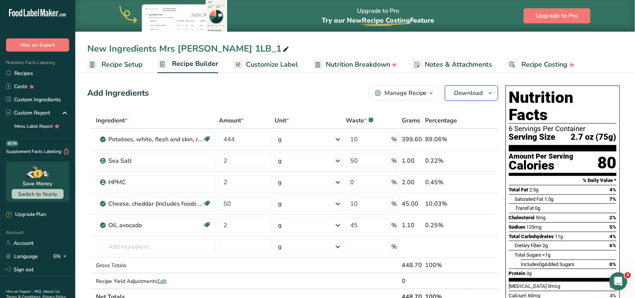
click at [484, 97] on button "Download" at bounding box center [471, 92] width 53 height 15
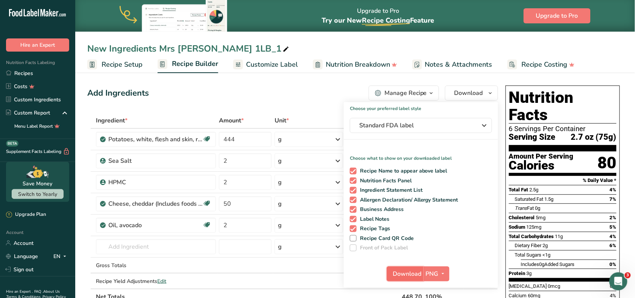
click at [414, 271] on span "Download" at bounding box center [407, 273] width 29 height 9
click at [443, 270] on icon "button" at bounding box center [443, 273] width 6 height 9
click at [443, 277] on icon "button" at bounding box center [443, 273] width 6 height 9
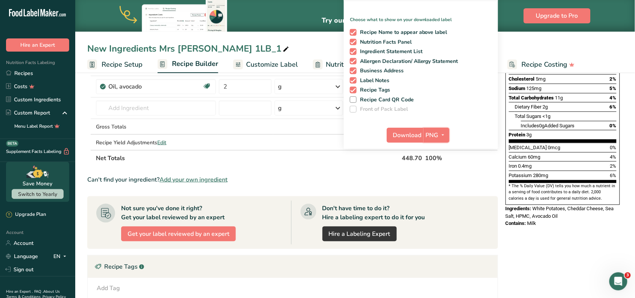
scroll to position [141, 0]
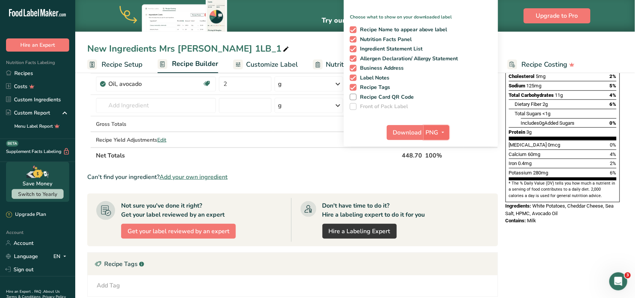
click at [445, 136] on icon "button" at bounding box center [443, 132] width 6 height 9
click at [441, 184] on link "PDF" at bounding box center [438, 185] width 24 height 12
click at [410, 136] on span "Download" at bounding box center [408, 132] width 29 height 9
click at [467, 191] on section "Ingredient * Amount * Unit * Waste * .a-a{fill:#347362;}.b-a{fill:#fff;} Grams …" at bounding box center [292, 180] width 411 height 419
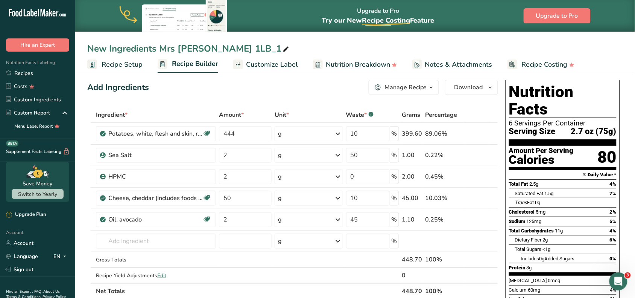
scroll to position [0, 0]
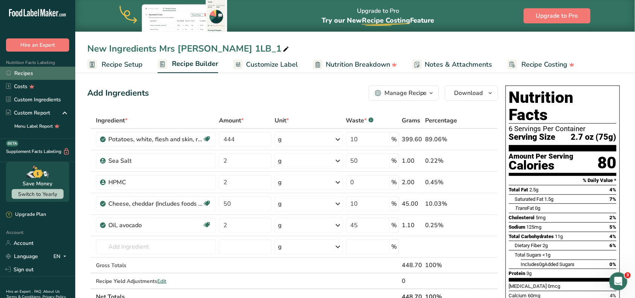
click at [33, 69] on link "Recipes" at bounding box center [37, 73] width 75 height 13
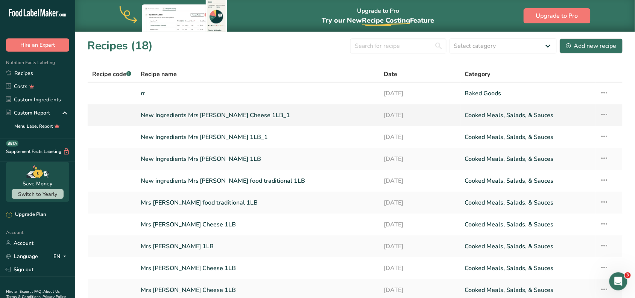
click at [249, 111] on link "New Ingredients Mrs [PERSON_NAME] Cheese 1LB_1" at bounding box center [258, 115] width 234 height 16
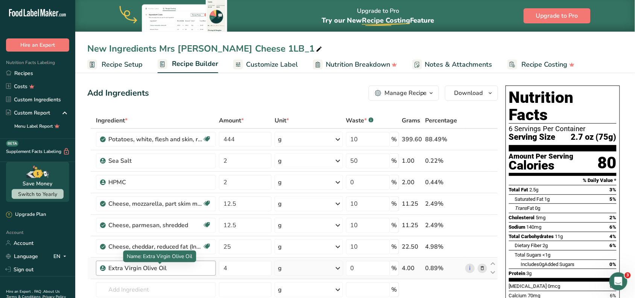
scroll to position [47, 0]
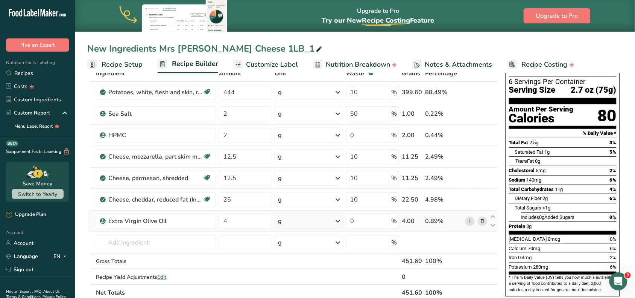
click at [482, 219] on icon at bounding box center [482, 221] width 5 height 8
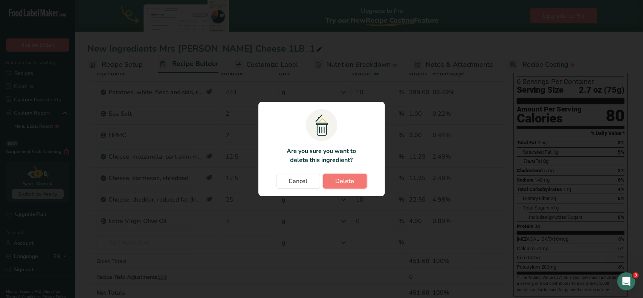
click at [335, 184] on button "Delete" at bounding box center [345, 181] width 44 height 15
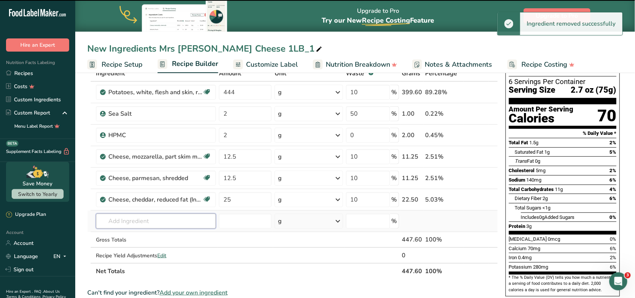
click at [137, 225] on input "text" at bounding box center [156, 220] width 120 height 15
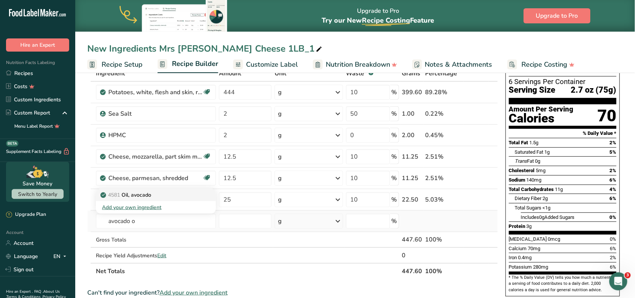
click at [142, 196] on p "4581 Oil, avocado" at bounding box center [126, 195] width 49 height 8
type input "Oil, avocado"
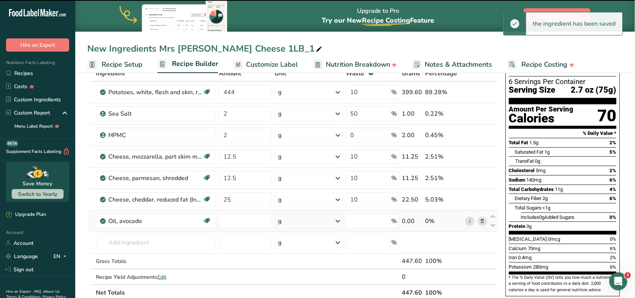
type input "0"
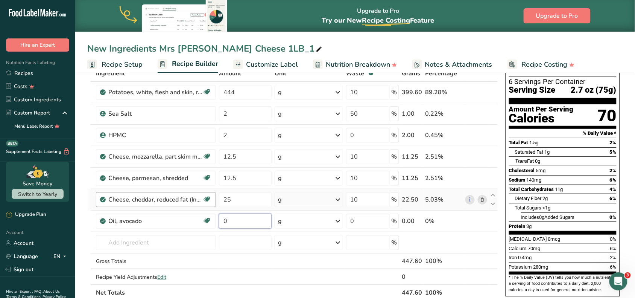
drag, startPoint x: 255, startPoint y: 217, endPoint x: 201, endPoint y: 202, distance: 55.4
click at [201, 202] on tbody "Potatoes, white, flesh and skin, raw Source of Antioxidants Dairy free Gluten f…" at bounding box center [293, 183] width 410 height 202
type input "2"
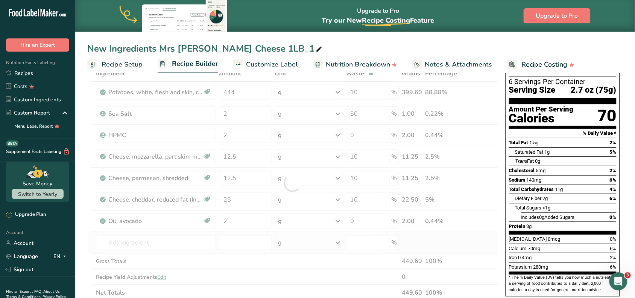
click at [224, 251] on div "Ingredient * Amount * Unit * Waste * .a-a{fill:#347362;}.b-a{fill:#fff;} Grams …" at bounding box center [292, 182] width 411 height 235
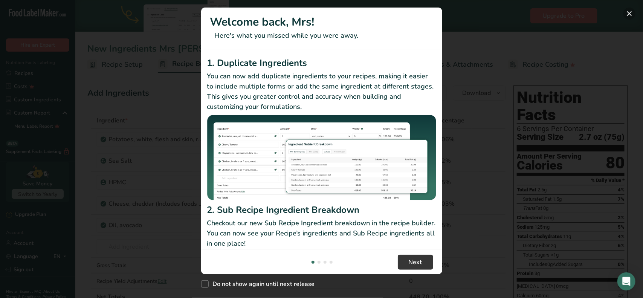
click at [631, 14] on button "New Features" at bounding box center [629, 14] width 12 height 12
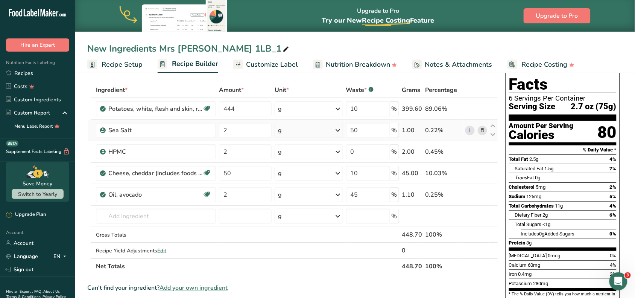
scroll to position [47, 0]
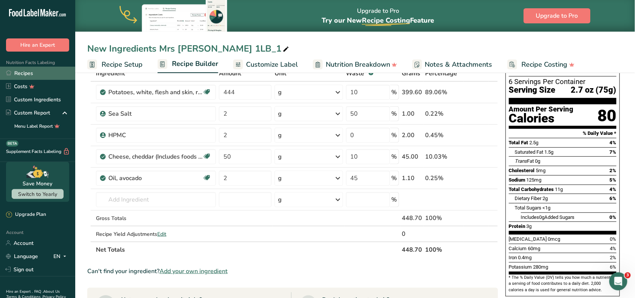
click at [41, 75] on link "Recipes" at bounding box center [37, 73] width 75 height 13
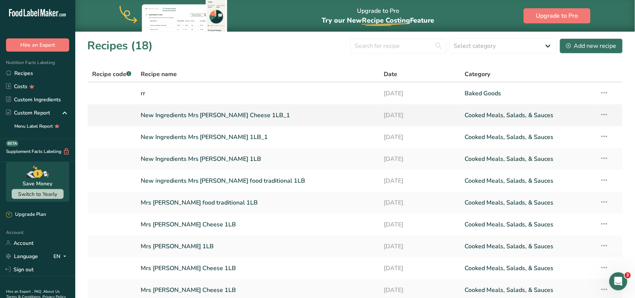
click at [251, 116] on link "New Ingredients Mrs [PERSON_NAME] Cheese 1LB_1" at bounding box center [258, 115] width 234 height 16
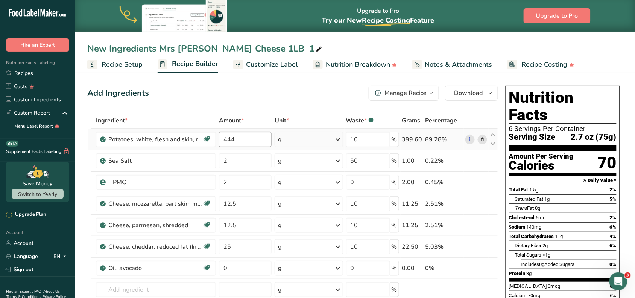
scroll to position [47, 0]
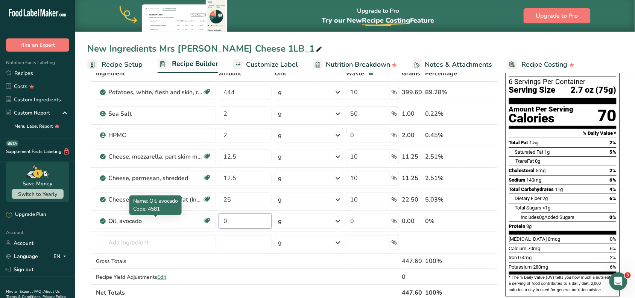
drag, startPoint x: 250, startPoint y: 223, endPoint x: 181, endPoint y: 211, distance: 69.9
click at [181, 211] on body ".a-20{fill:#fff;} Hire an Expert Nutrition Facts Labeling Recipes Costs Custom …" at bounding box center [317, 252] width 635 height 599
type input "2"
click at [388, 34] on div "New Ingredients Mrs Petra Four Cheese 1LB_1 Recipe Setup Recipe Builder Customi…" at bounding box center [355, 36] width 560 height 73
click at [242, 220] on input "2" at bounding box center [245, 220] width 53 height 15
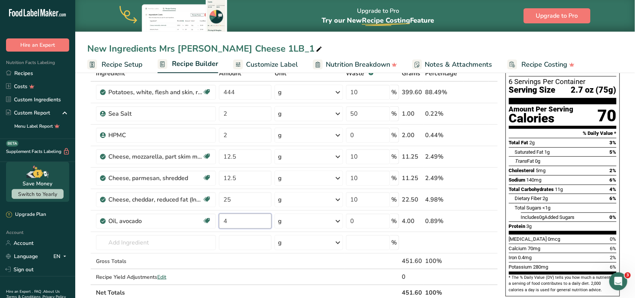
type input "4"
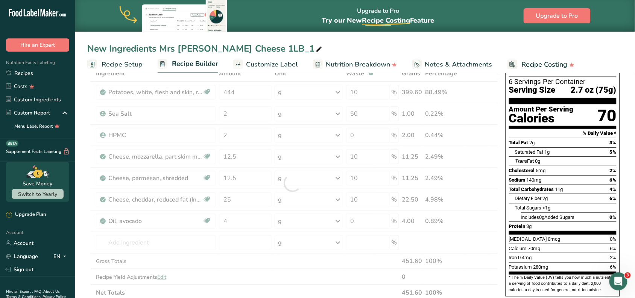
click at [313, 38] on div "New Ingredients Mrs Petra Four Cheese 1LB_1 Recipe Setup Recipe Builder Customi…" at bounding box center [355, 36] width 560 height 73
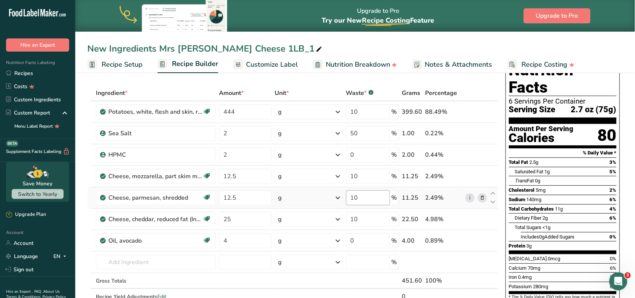
scroll to position [0, 0]
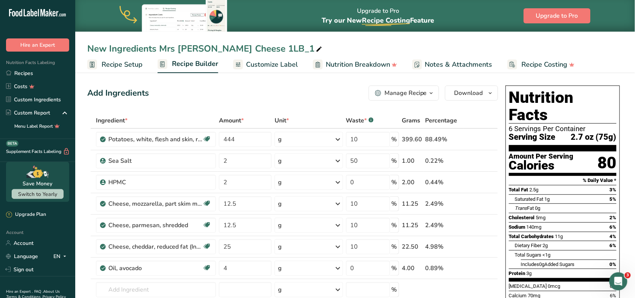
click at [332, 93] on div "Add Ingredients Manage Recipe Delete Recipe Duplicate Recipe Scale Recipe Save …" at bounding box center [292, 92] width 411 height 15
click at [490, 99] on button "Download" at bounding box center [471, 92] width 53 height 15
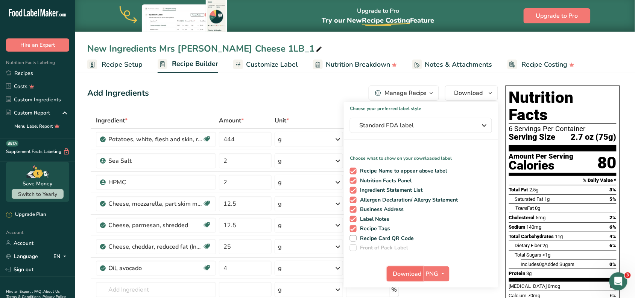
click at [402, 274] on span "Download" at bounding box center [407, 273] width 29 height 9
click at [437, 273] on span "PNG" at bounding box center [432, 273] width 13 height 9
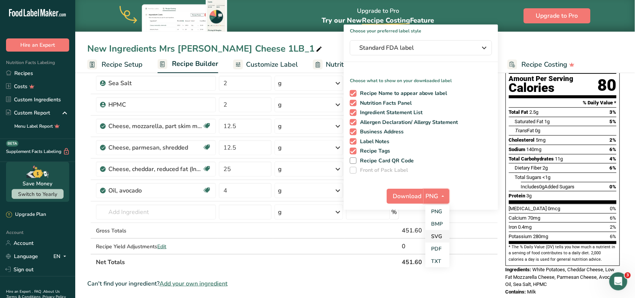
scroll to position [94, 0]
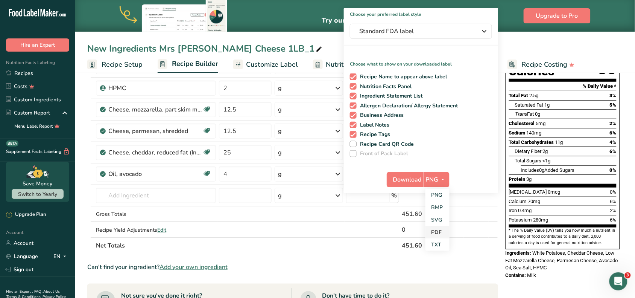
click at [439, 232] on link "PDF" at bounding box center [438, 232] width 24 height 12
click at [409, 180] on span "Download" at bounding box center [408, 179] width 29 height 9
click at [280, 244] on th "Net Totals" at bounding box center [247, 245] width 306 height 16
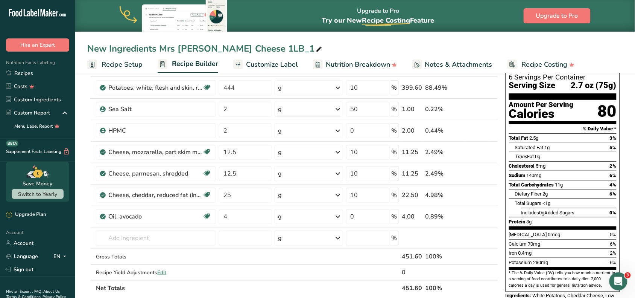
scroll to position [0, 0]
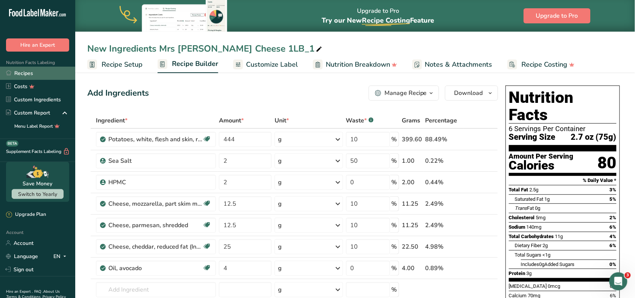
click at [41, 72] on link "Recipes" at bounding box center [37, 73] width 75 height 13
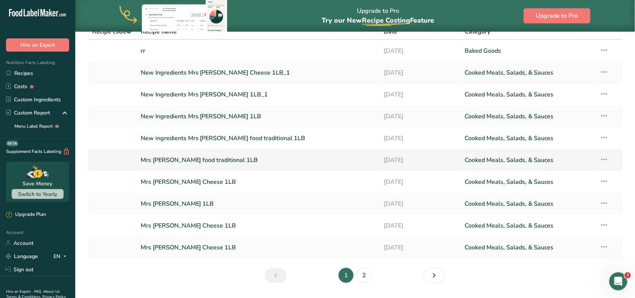
scroll to position [47, 0]
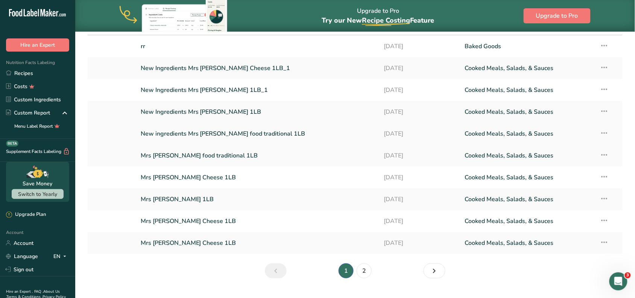
click at [240, 132] on link "New ingredients Mrs [PERSON_NAME] food traditional 1LB" at bounding box center [258, 134] width 234 height 16
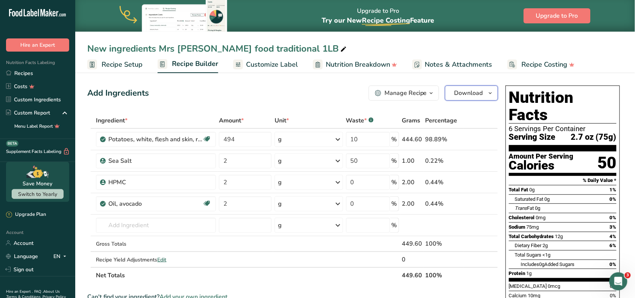
click at [484, 94] on button "Download" at bounding box center [471, 92] width 53 height 15
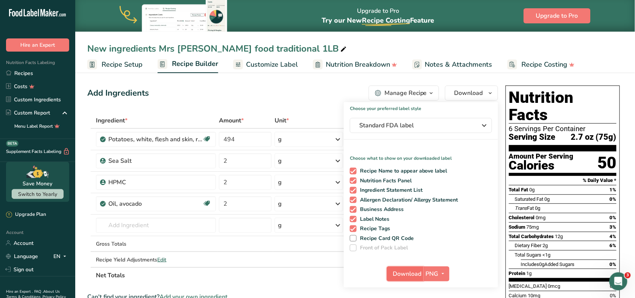
click at [407, 275] on span "Download" at bounding box center [407, 273] width 29 height 9
click at [32, 69] on link "Recipes" at bounding box center [37, 73] width 75 height 13
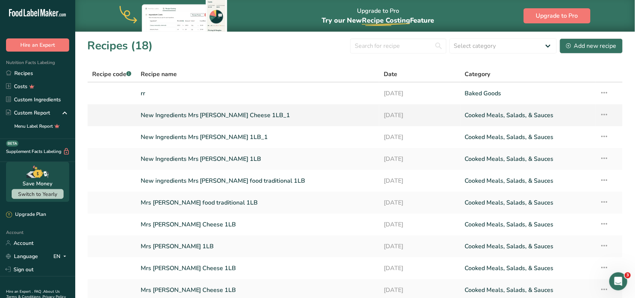
click at [248, 114] on link "New Ingredients Mrs [PERSON_NAME] Cheese 1LB_1" at bounding box center [258, 115] width 234 height 16
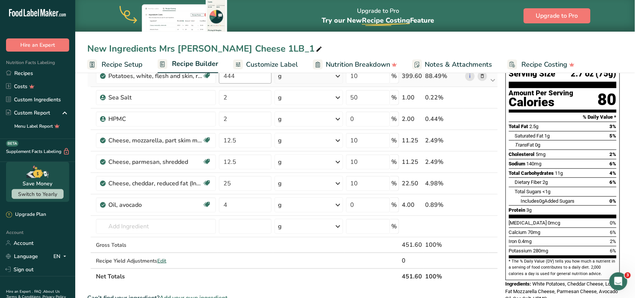
scroll to position [47, 0]
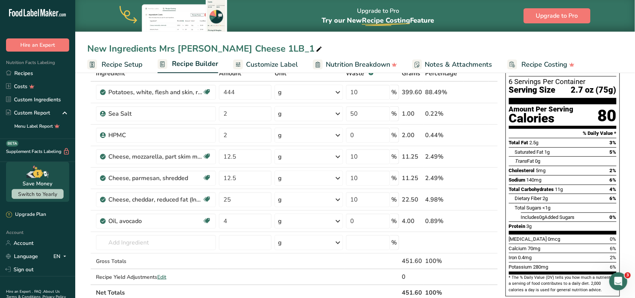
click at [258, 67] on span "Customize Label" at bounding box center [272, 64] width 52 height 10
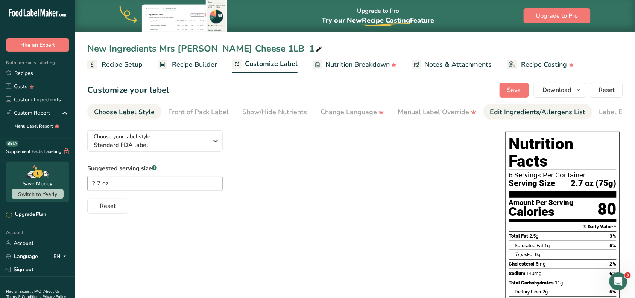
click at [509, 115] on div "Edit Ingredients/Allergens List" at bounding box center [538, 112] width 96 height 10
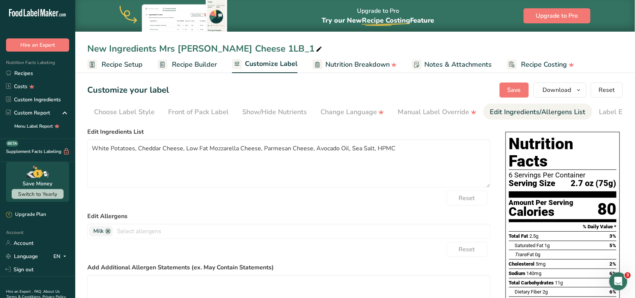
scroll to position [0, 28]
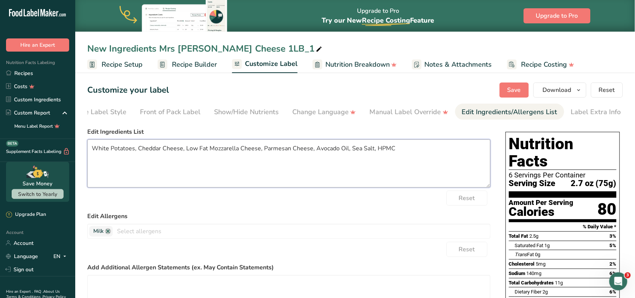
drag, startPoint x: 445, startPoint y: 152, endPoint x: 352, endPoint y: 162, distance: 93.1
click at [0, 119] on div ".a-20{fill:#fff;} Hire an Expert Nutrition Facts Labeling Recipes Costs Custom …" at bounding box center [317, 219] width 635 height 439
paste textarea "Natural White Potato, Real Low Fat Mozzarella/Parmesan/Cheddar/Cheddar White Ch…"
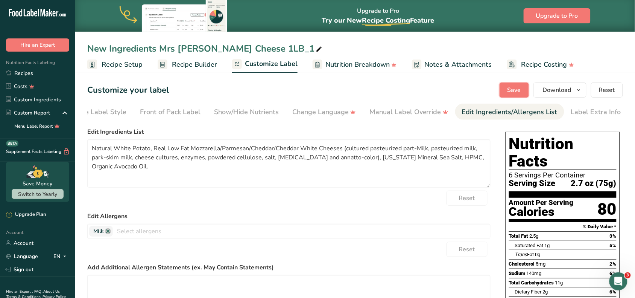
click at [521, 88] on span "Save" at bounding box center [515, 89] width 14 height 9
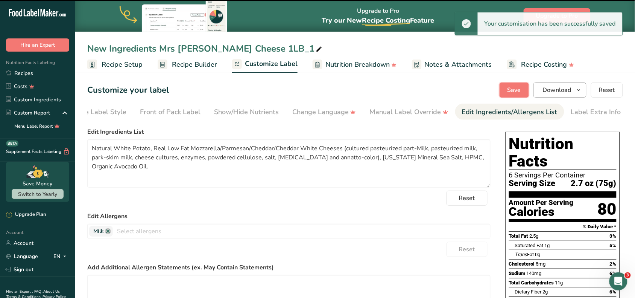
type textarea "Natural White Potato, Real Low Fat Mozzarella/Parmesan/Cheddar/Cheddar White Ch…"
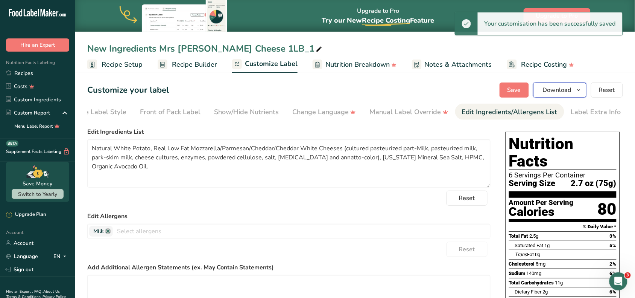
click at [579, 88] on icon "button" at bounding box center [579, 89] width 6 height 9
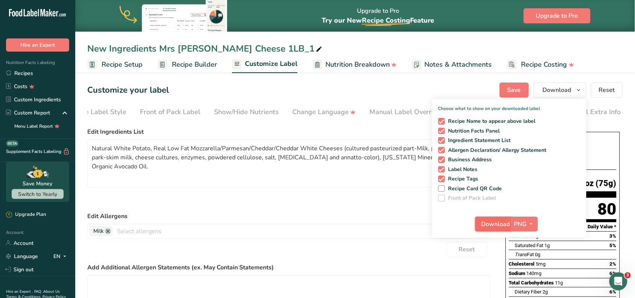
click at [500, 225] on span "Download" at bounding box center [496, 223] width 29 height 9
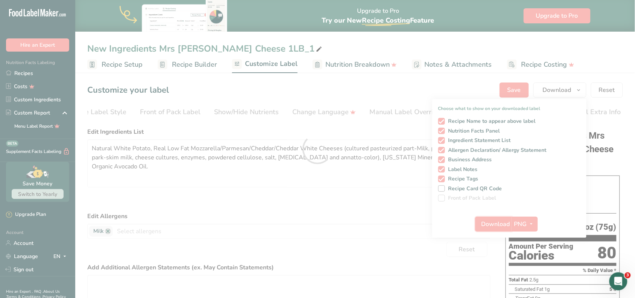
scroll to position [0, 0]
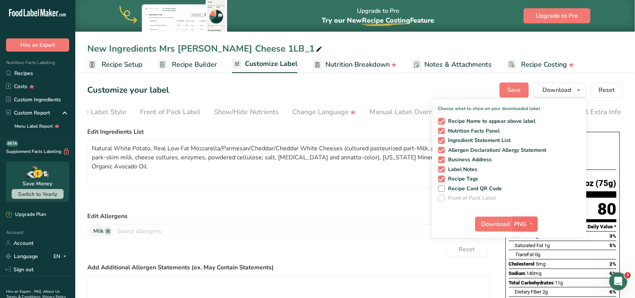
click at [534, 221] on icon "button" at bounding box center [532, 223] width 6 height 9
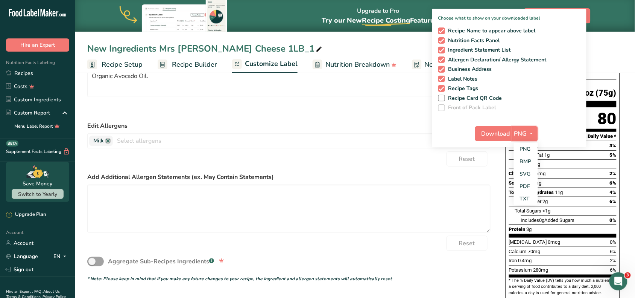
scroll to position [94, 0]
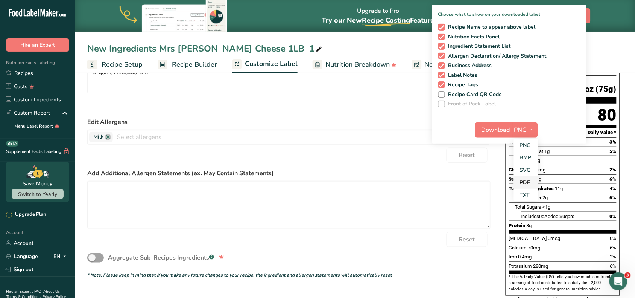
click at [530, 183] on link "PDF" at bounding box center [526, 182] width 24 height 12
click at [497, 126] on span "Download" at bounding box center [496, 129] width 29 height 9
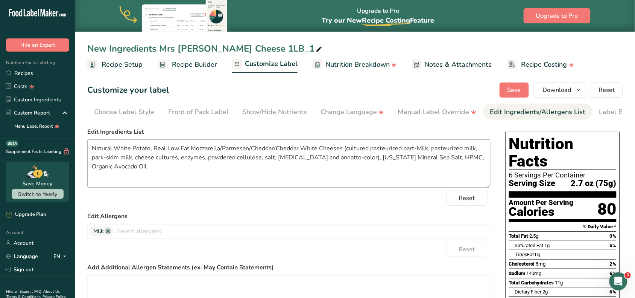
scroll to position [0, 28]
click at [207, 69] on span "Recipe Builder" at bounding box center [194, 64] width 45 height 10
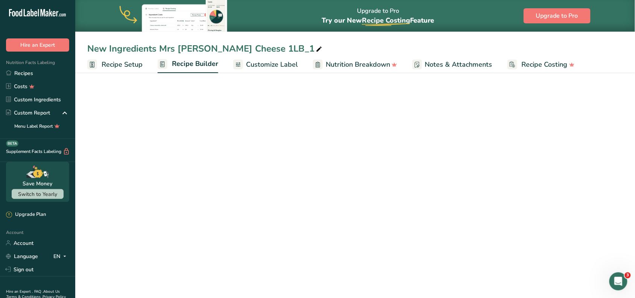
click at [630, 292] on div at bounding box center [630, 292] width 0 height 0
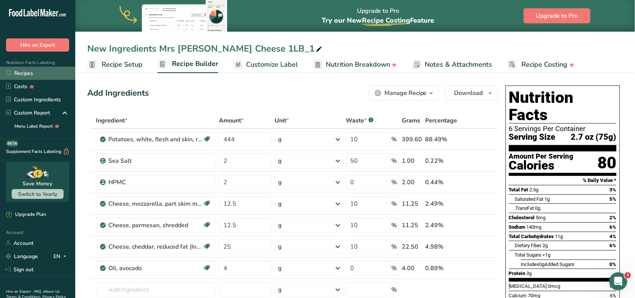
click at [30, 77] on link "Recipes" at bounding box center [37, 73] width 75 height 13
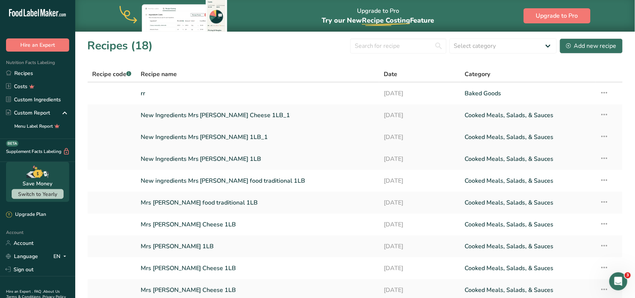
click at [253, 136] on link "New Ingredients Mrs [PERSON_NAME] 1LB_1" at bounding box center [258, 137] width 234 height 16
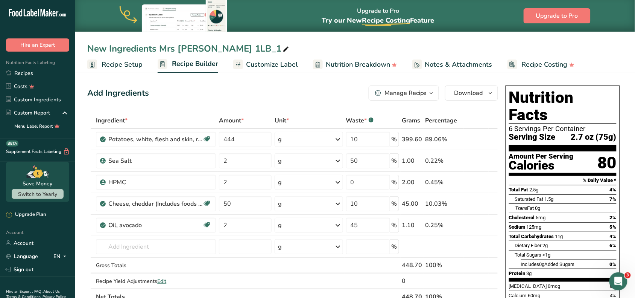
click at [251, 61] on span "Customize Label" at bounding box center [272, 64] width 52 height 10
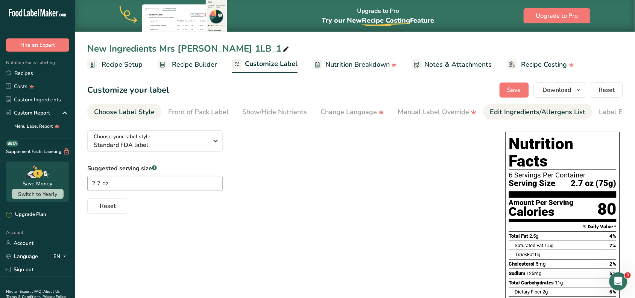
click at [510, 110] on div "Edit Ingredients/Allergens List" at bounding box center [538, 112] width 96 height 10
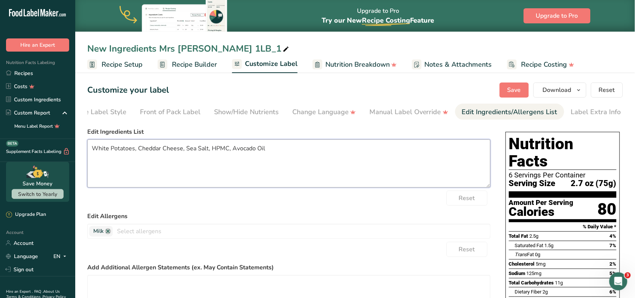
drag, startPoint x: 317, startPoint y: 161, endPoint x: 57, endPoint y: 143, distance: 260.7
click at [57, 143] on div ".a-20{fill:#fff;} Hire an Expert Nutrition Facts Labeling Recipes Costs Custom …" at bounding box center [317, 215] width 635 height 431
paste textarea "Natural White Potato, Real Cheddar Cheese (pasteurized milk, cheese cultures, e…"
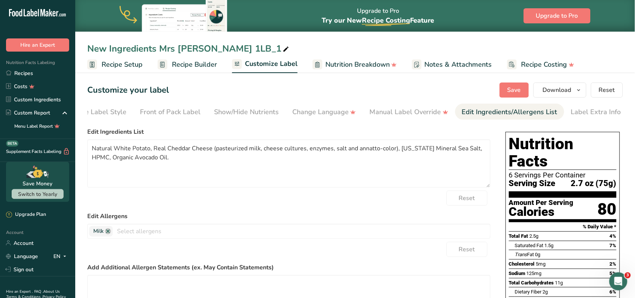
click at [226, 199] on div "Reset" at bounding box center [288, 197] width 403 height 15
click at [524, 88] on button "Save" at bounding box center [514, 89] width 29 height 15
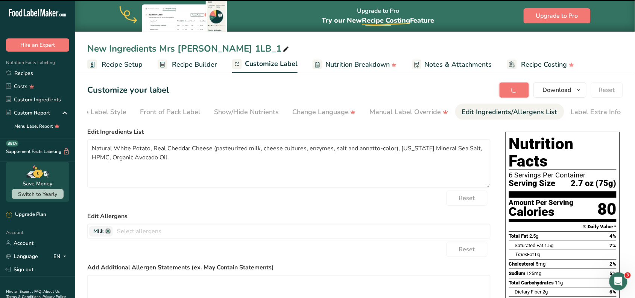
type textarea "Natural White Potato, Real Cheddar Cheese (pasteurized milk, cheese cultures, e…"
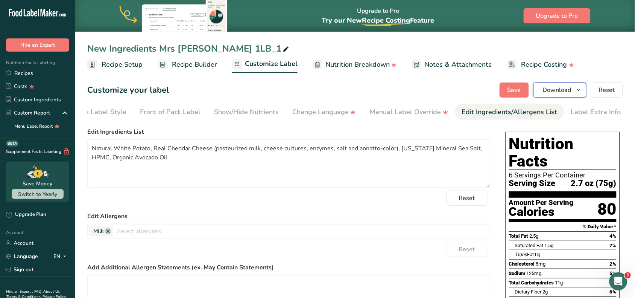
click at [572, 89] on button "Download" at bounding box center [560, 89] width 53 height 15
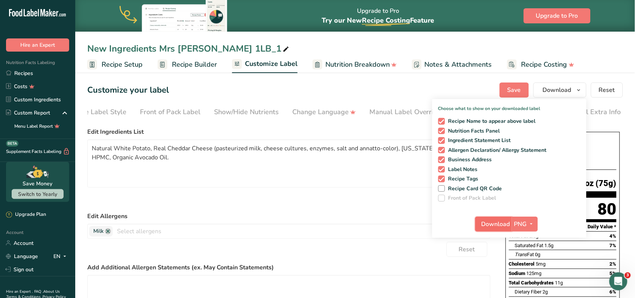
click at [501, 226] on span "Download" at bounding box center [496, 223] width 29 height 9
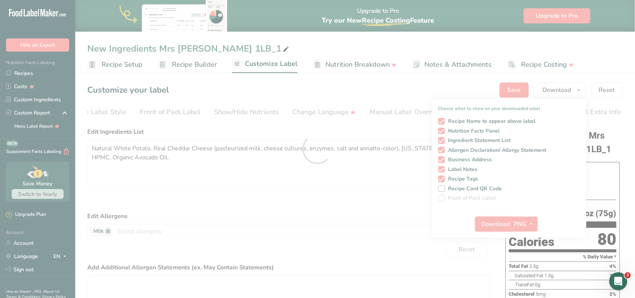
scroll to position [0, 0]
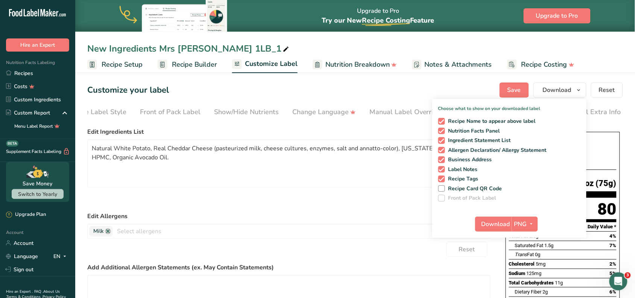
click at [394, 191] on form "Edit Ingredients List Natural White Potato, Real Cheddar Cheese (pasteurized mi…" at bounding box center [288, 249] width 403 height 245
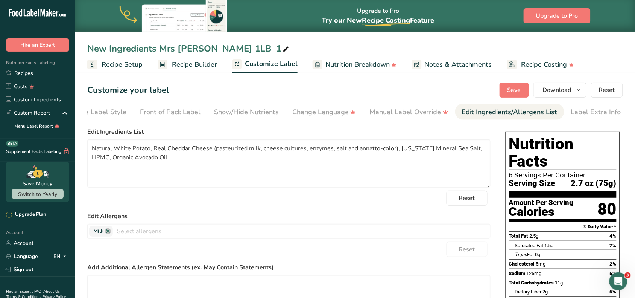
click at [513, 98] on section "Customize your label Save Download Choose what to show on your downloaded label…" at bounding box center [355, 258] width 560 height 376
click at [516, 88] on span "Save" at bounding box center [515, 89] width 14 height 9
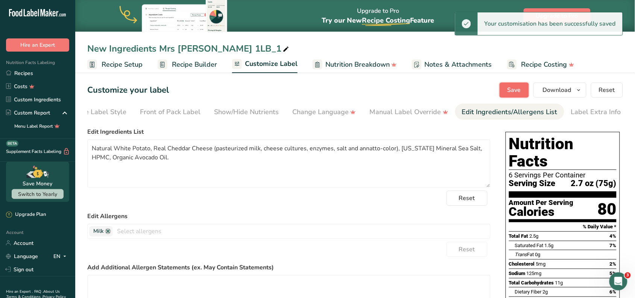
click at [522, 93] on button "Save" at bounding box center [514, 89] width 29 height 15
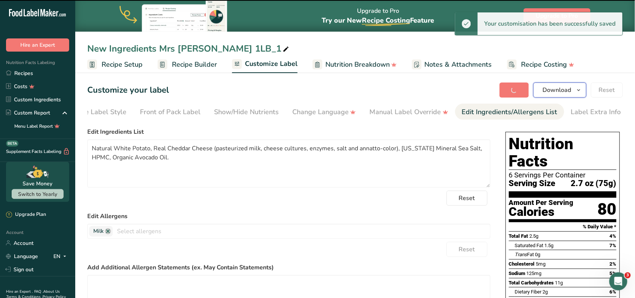
click at [556, 92] on span "Download" at bounding box center [557, 89] width 29 height 9
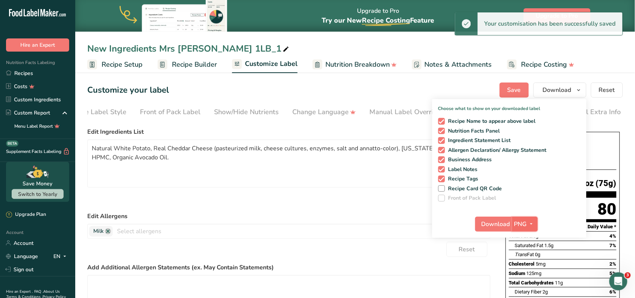
click at [522, 221] on span "PNG" at bounding box center [521, 223] width 13 height 9
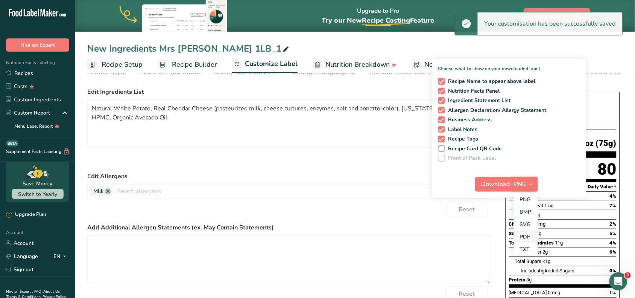
scroll to position [94, 0]
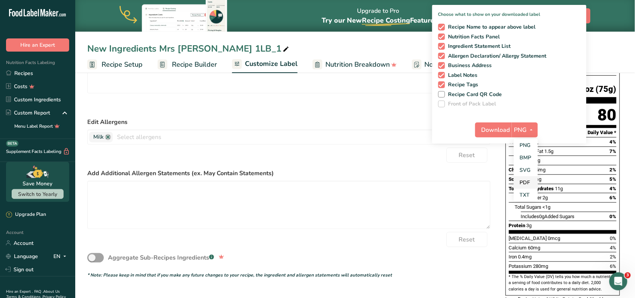
click at [527, 177] on link "PDF" at bounding box center [526, 182] width 24 height 12
click at [502, 134] on span "Download" at bounding box center [496, 129] width 29 height 9
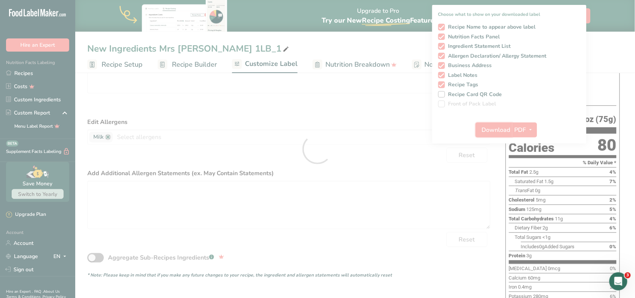
scroll to position [0, 0]
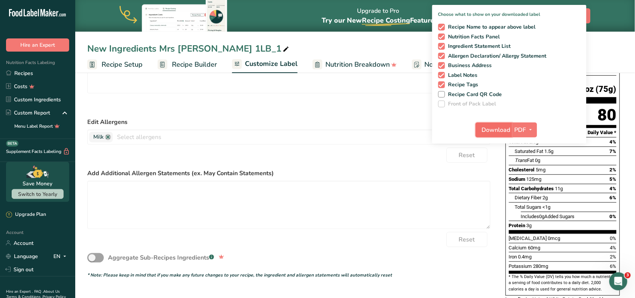
click at [494, 131] on span "Download" at bounding box center [496, 129] width 29 height 9
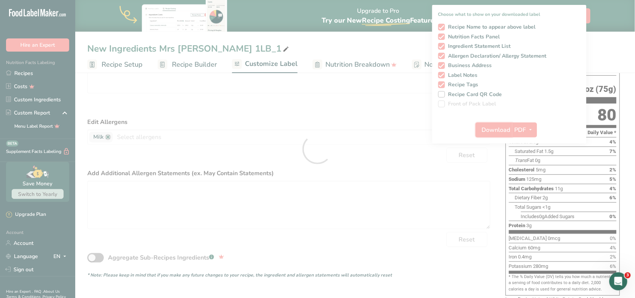
scroll to position [134, 0]
